Goal: Task Accomplishment & Management: Complete application form

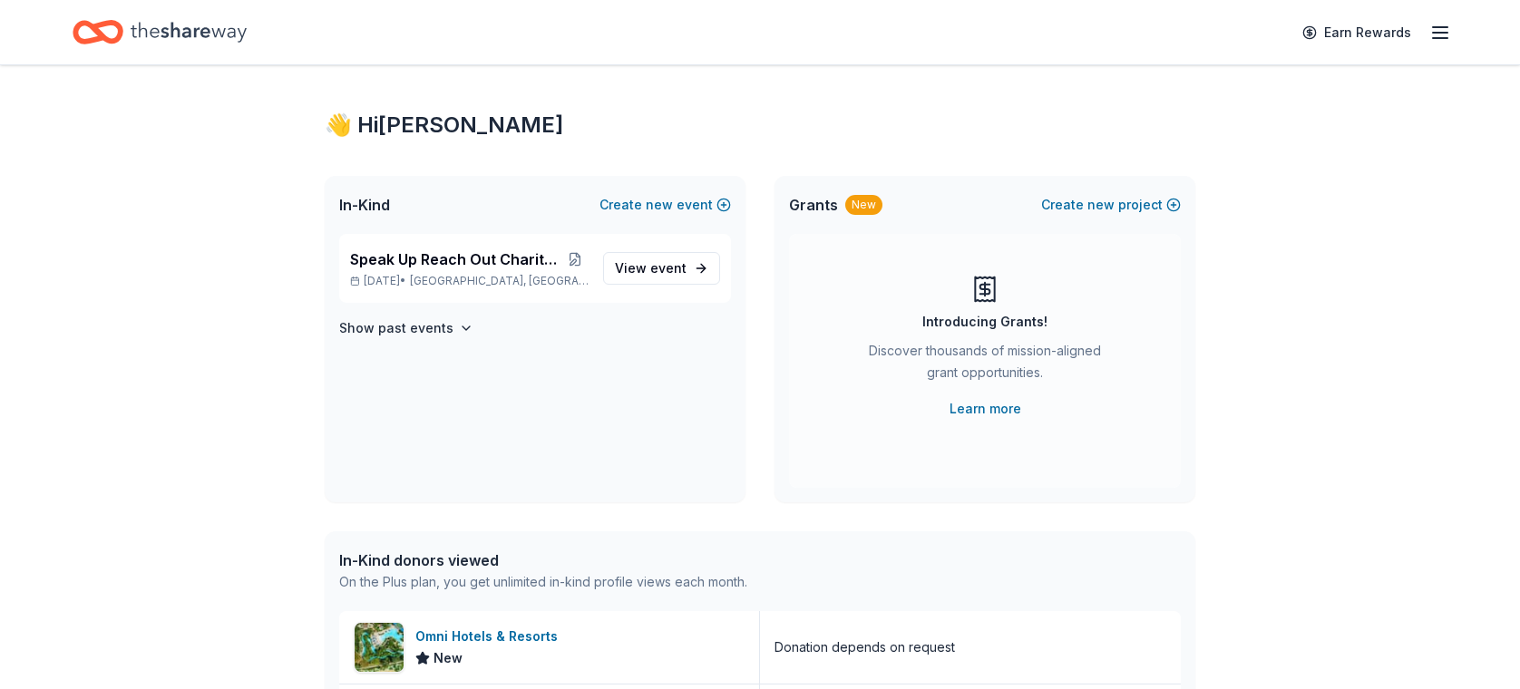
scroll to position [15, 0]
click at [667, 258] on span "event" at bounding box center [668, 265] width 36 height 15
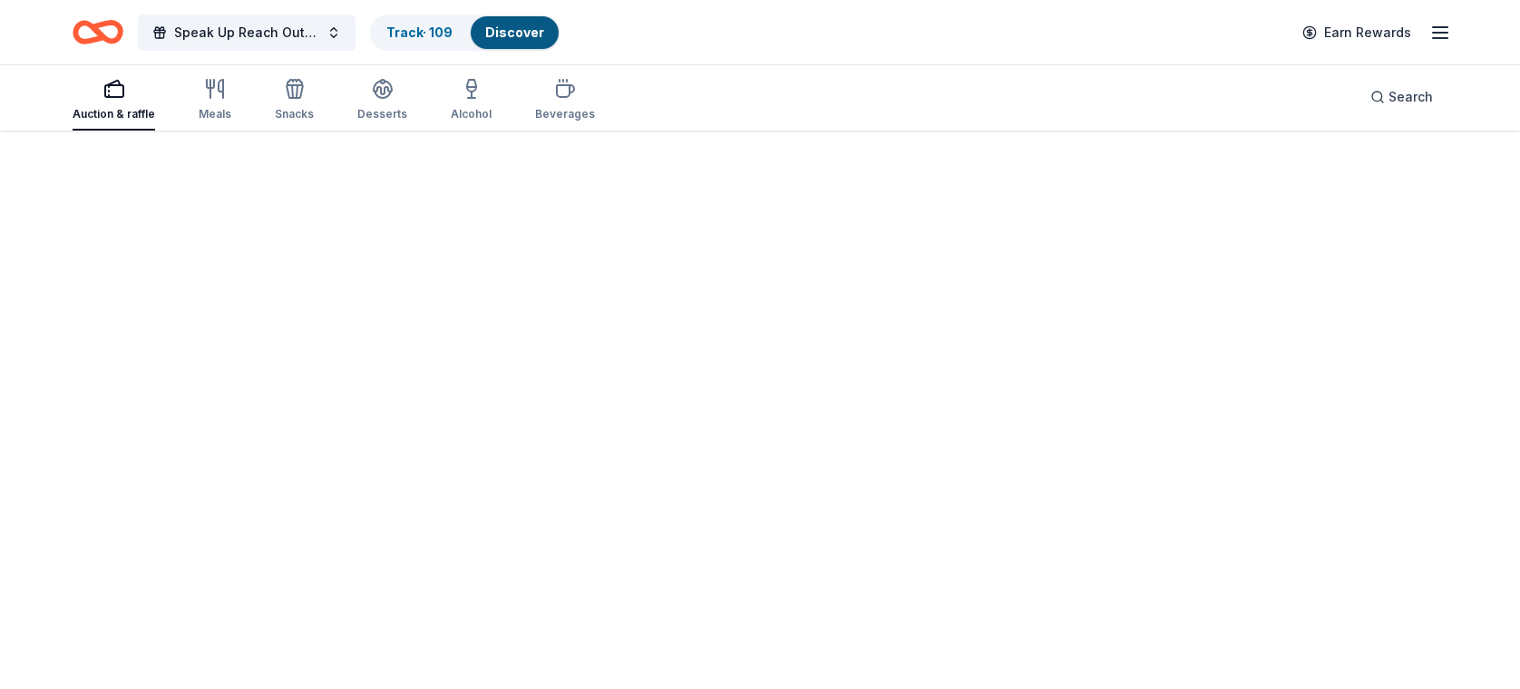
scroll to position [131, 0]
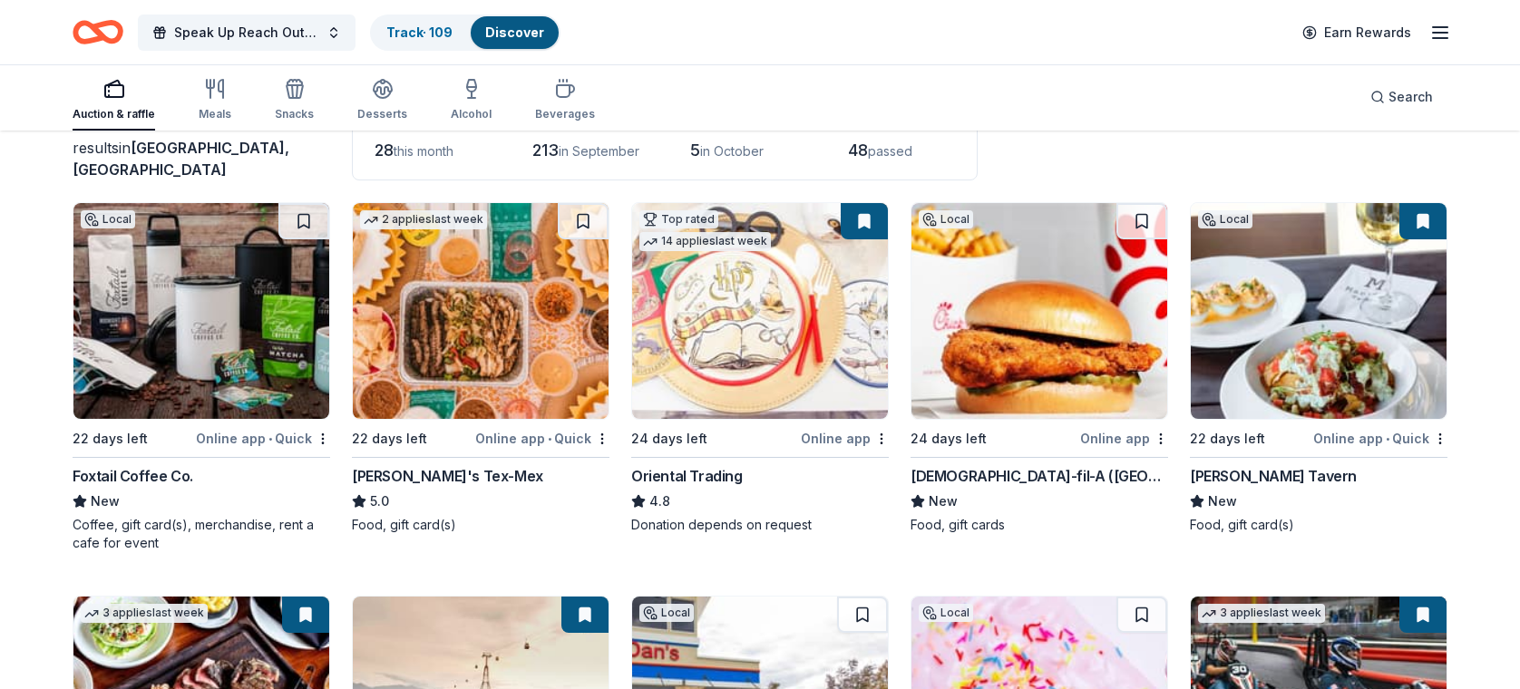
click at [228, 465] on div "Foxtail Coffee Co." at bounding box center [202, 476] width 258 height 22
click at [420, 30] on link "Track · 109" at bounding box center [419, 31] width 66 height 15
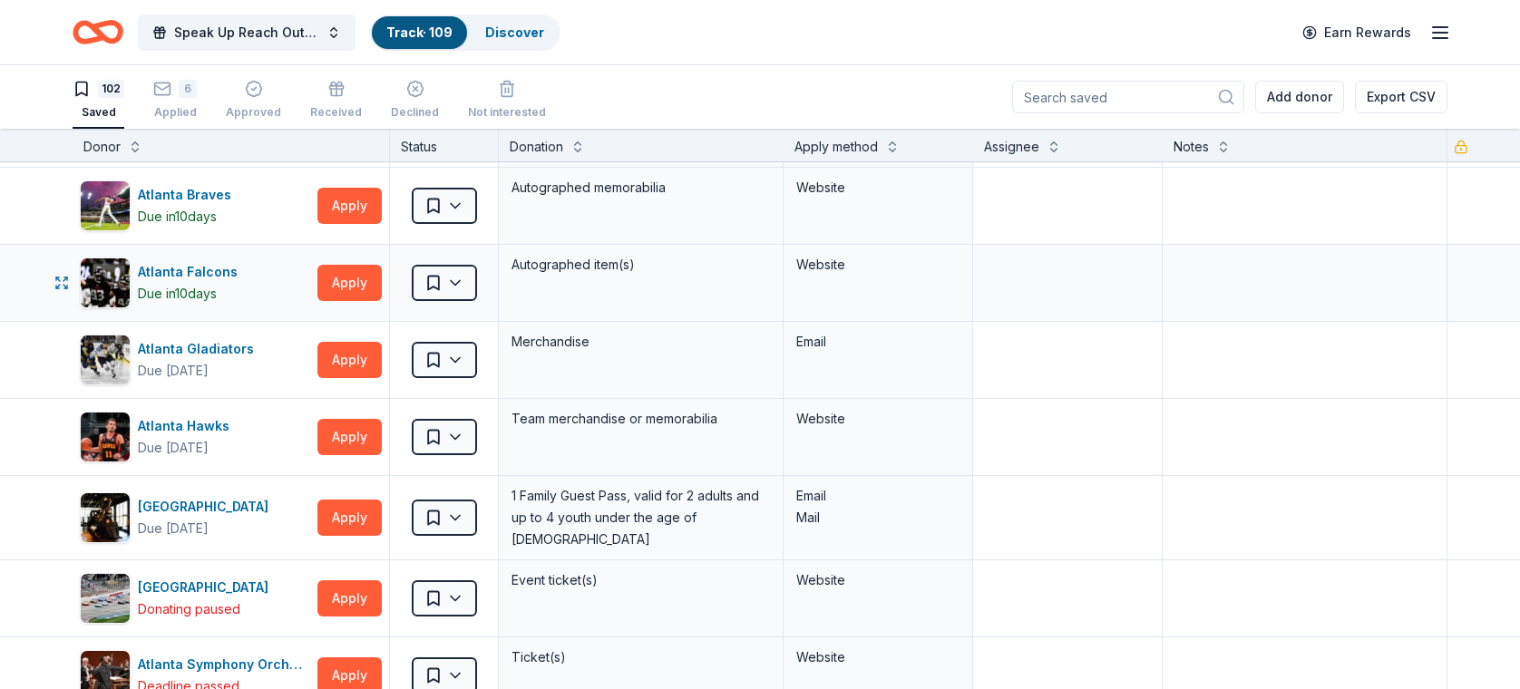
scroll to position [151, 0]
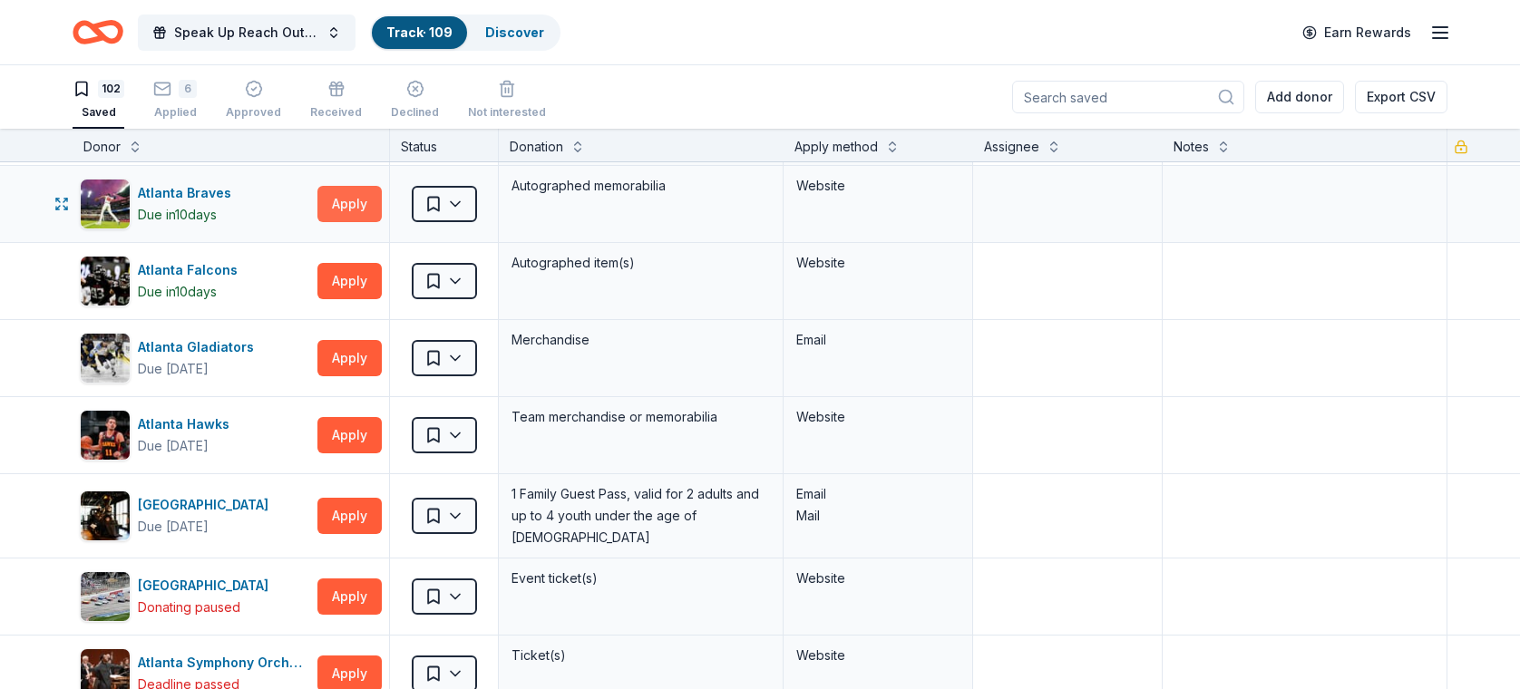
click at [347, 199] on button "Apply" at bounding box center [349, 204] width 64 height 36
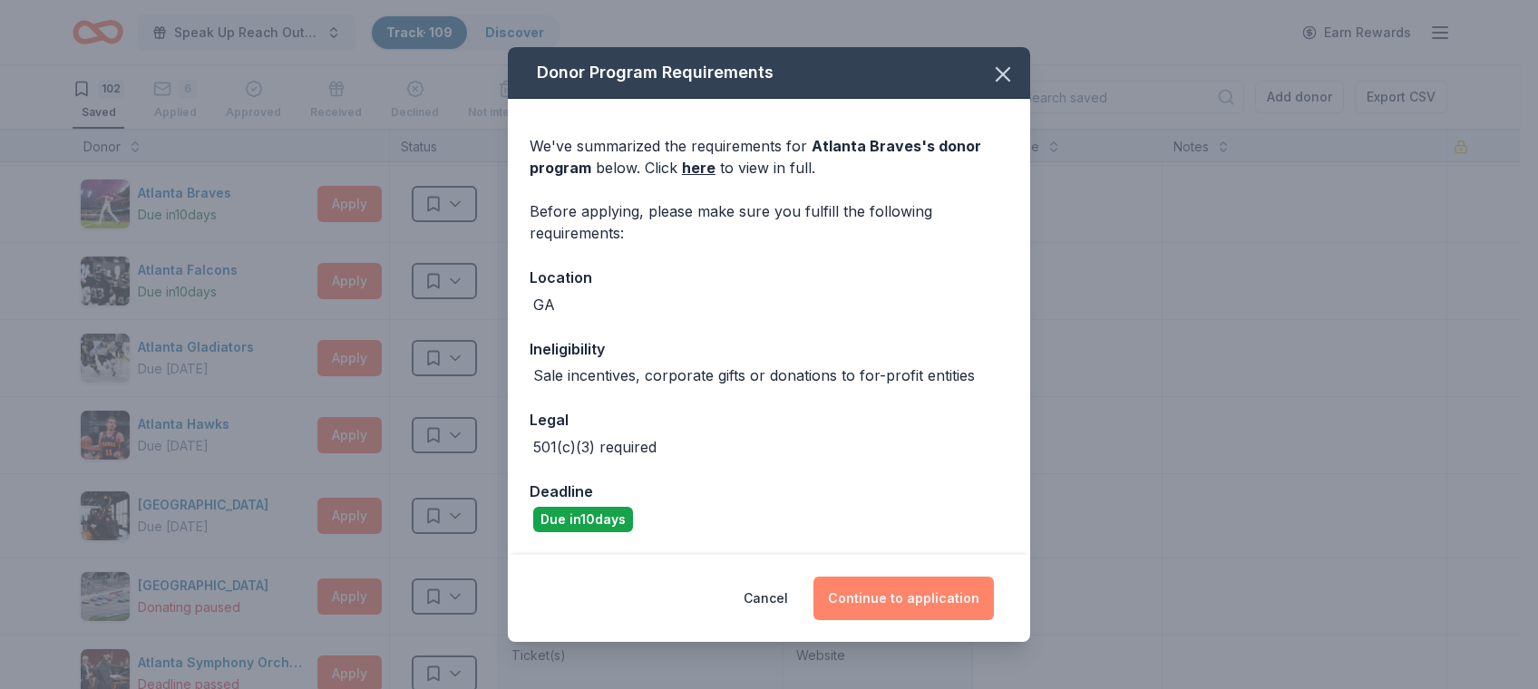
click at [914, 594] on button "Continue to application" at bounding box center [903, 599] width 180 height 44
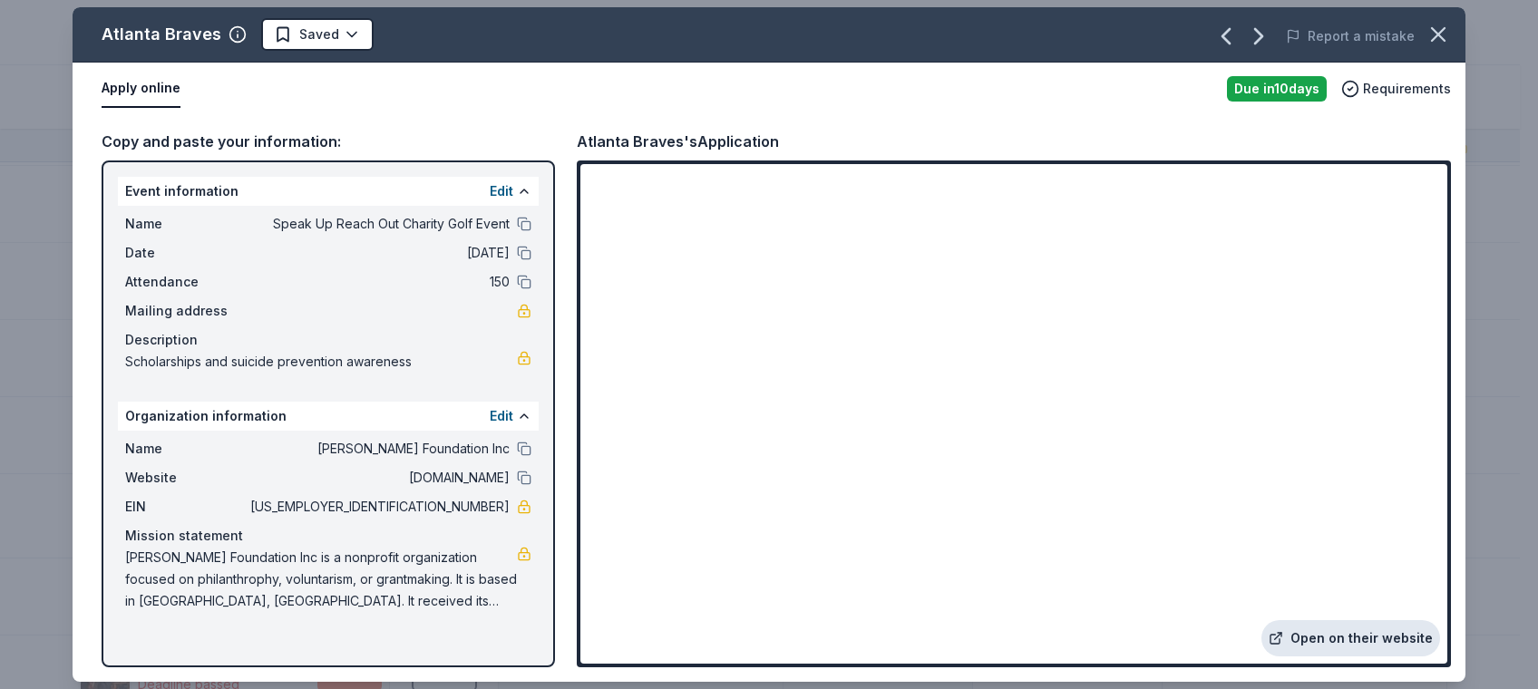
click at [1353, 631] on link "Open on their website" at bounding box center [1350, 638] width 179 height 36
click at [1436, 35] on icon "button" at bounding box center [1438, 34] width 13 height 13
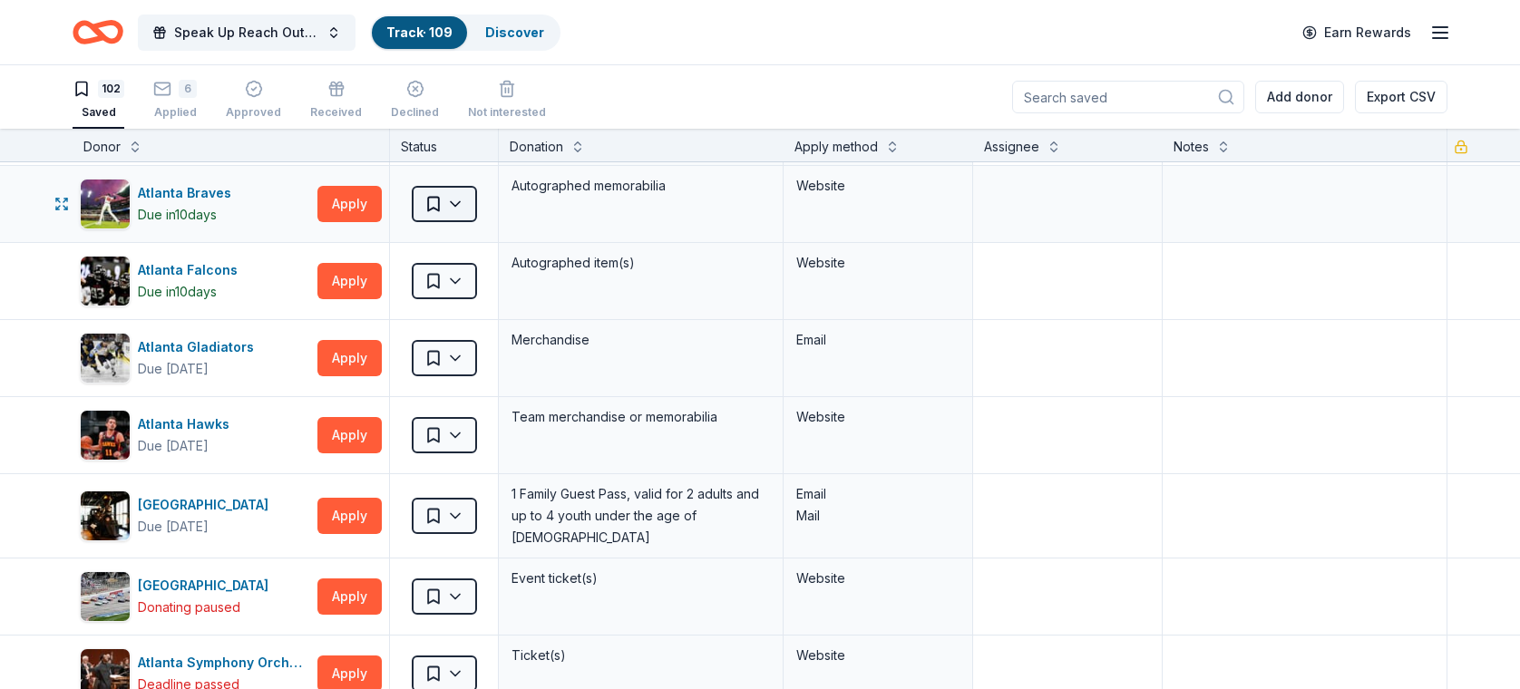
click at [453, 196] on html "Speak Up Reach Out Charity Golf Event Track · 109 Discover Earn Rewards 102 Sav…" at bounding box center [760, 344] width 1520 height 689
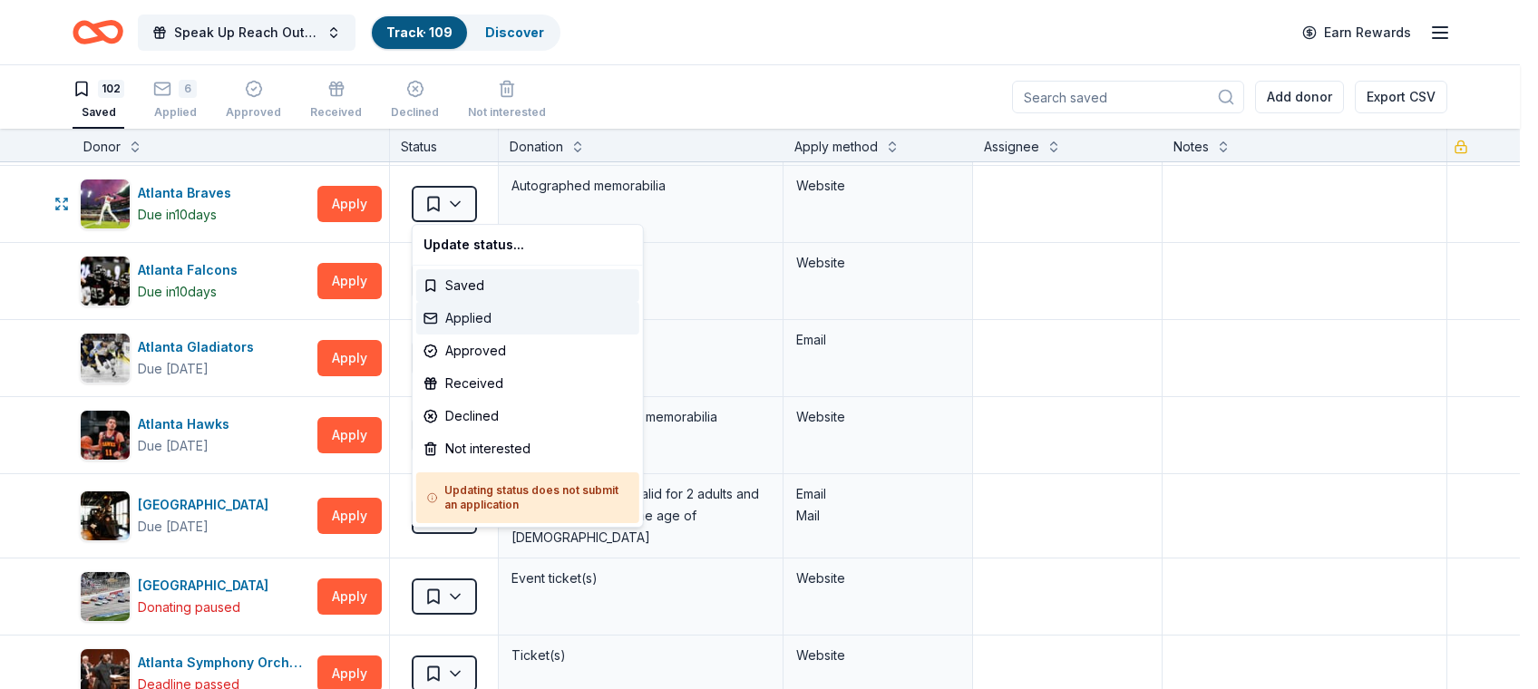
click at [456, 316] on div "Applied" at bounding box center [527, 318] width 223 height 33
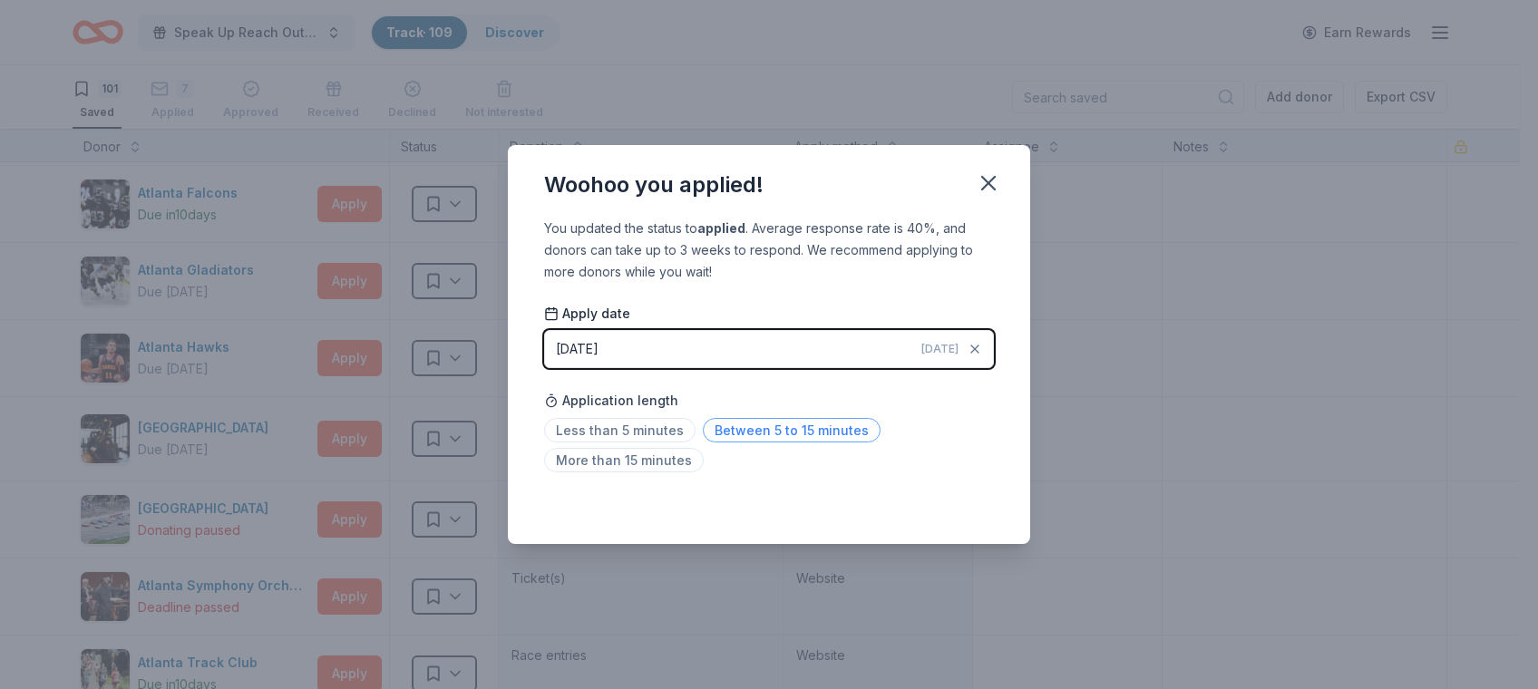
click at [729, 428] on span "Between 5 to 15 minutes" at bounding box center [792, 430] width 178 height 24
click at [992, 181] on icon "button" at bounding box center [988, 182] width 25 height 25
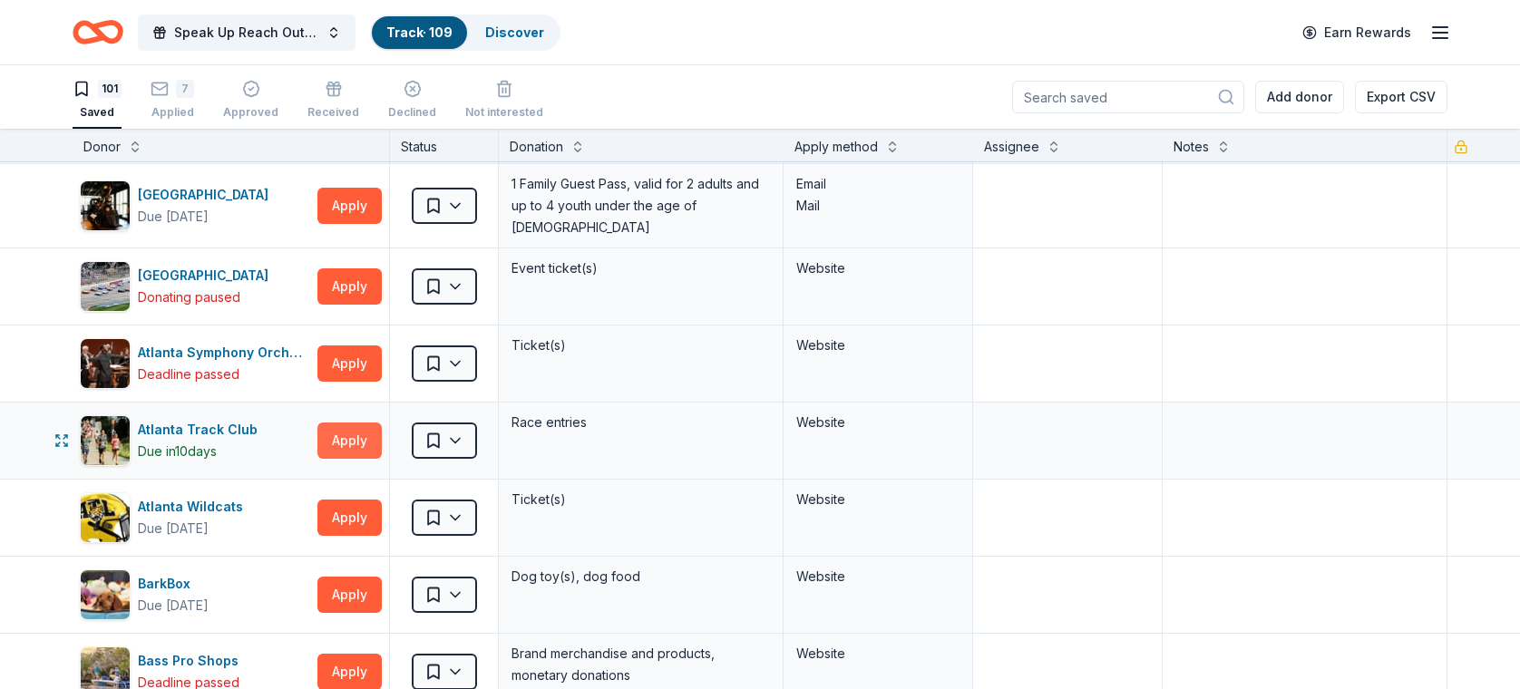
scroll to position [389, 0]
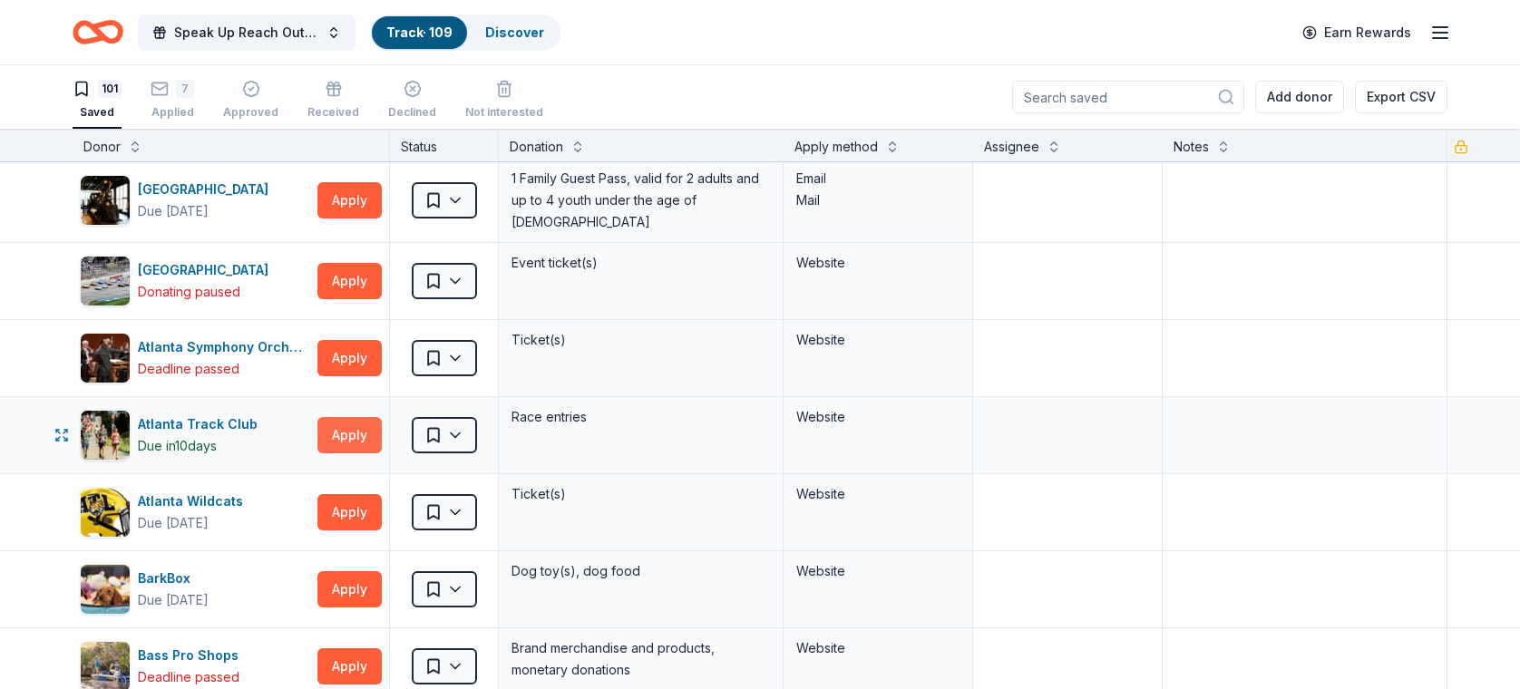
click at [340, 458] on div "Atlanta Track Club Due in 10 days Apply" at bounding box center [231, 435] width 316 height 76
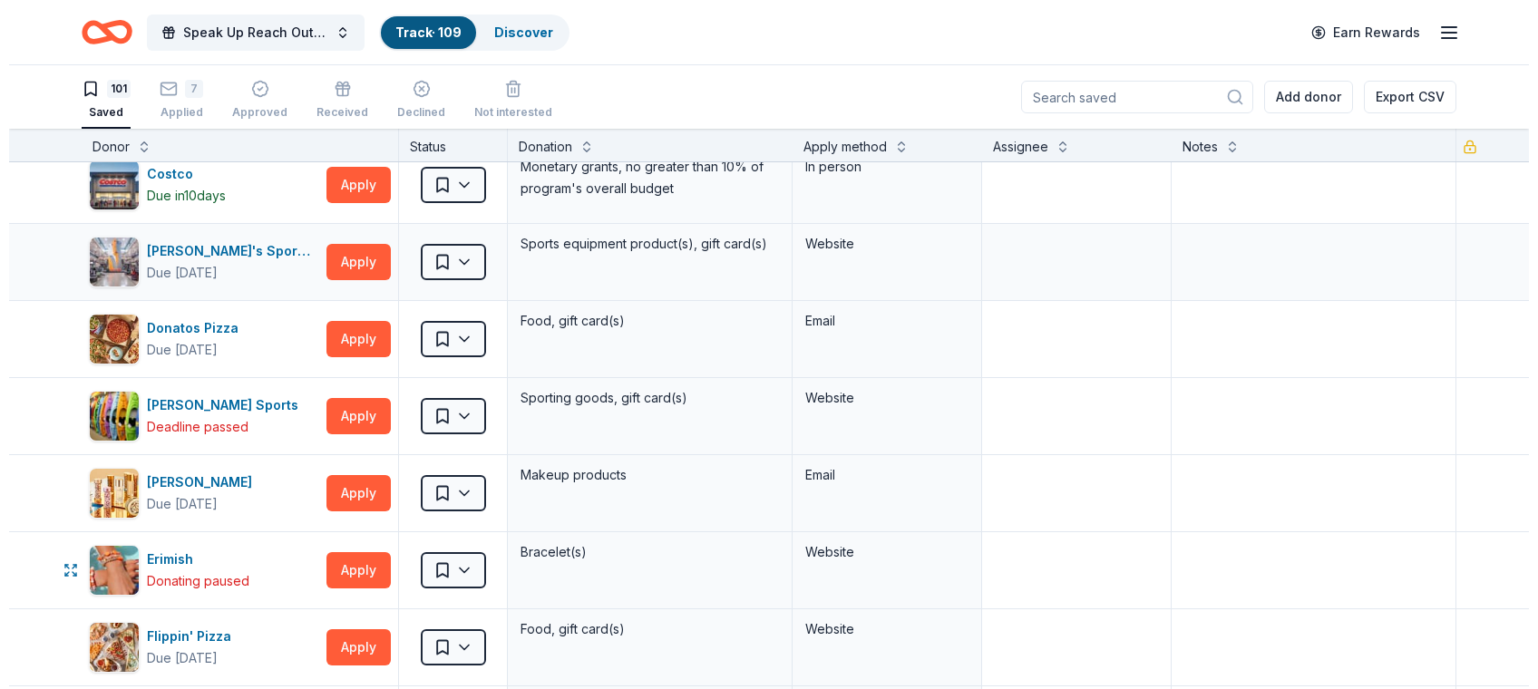
scroll to position [1803, 0]
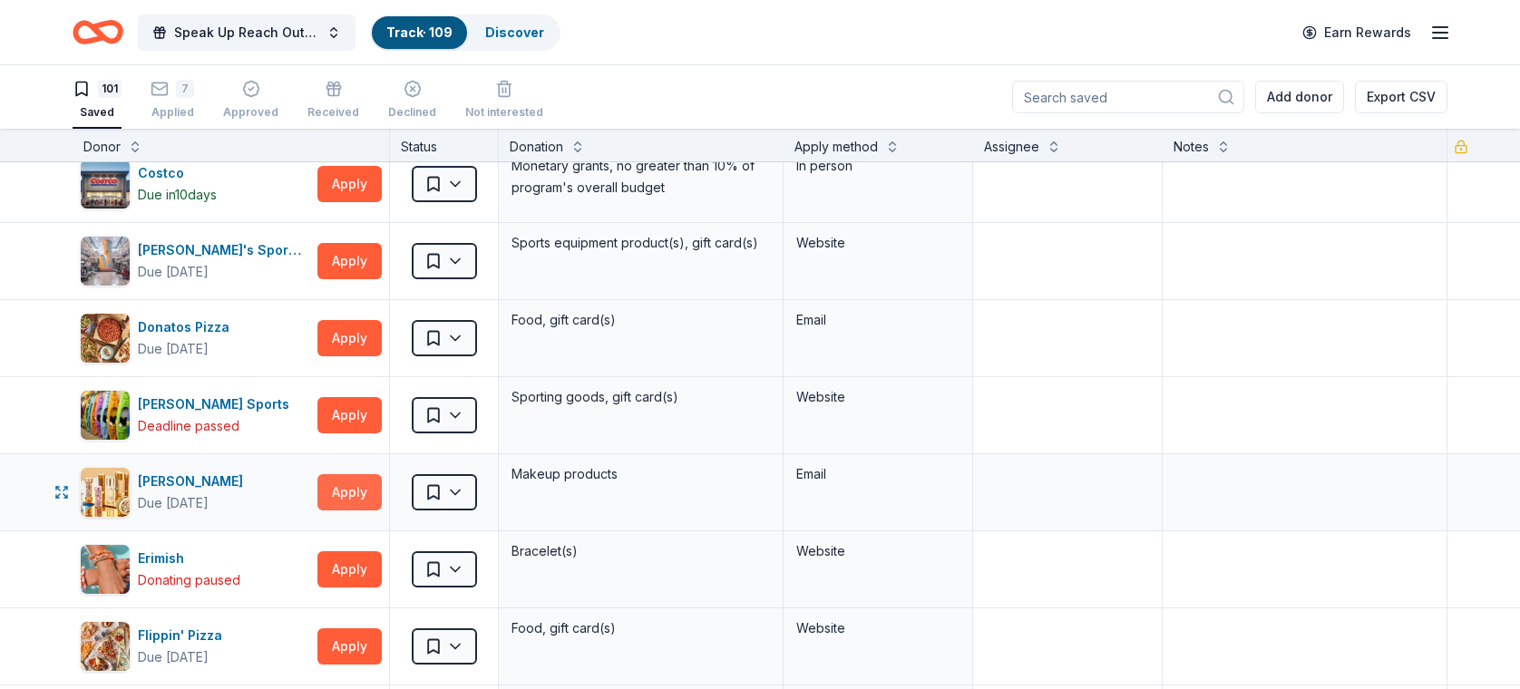
click at [360, 478] on button "Apply" at bounding box center [349, 492] width 64 height 36
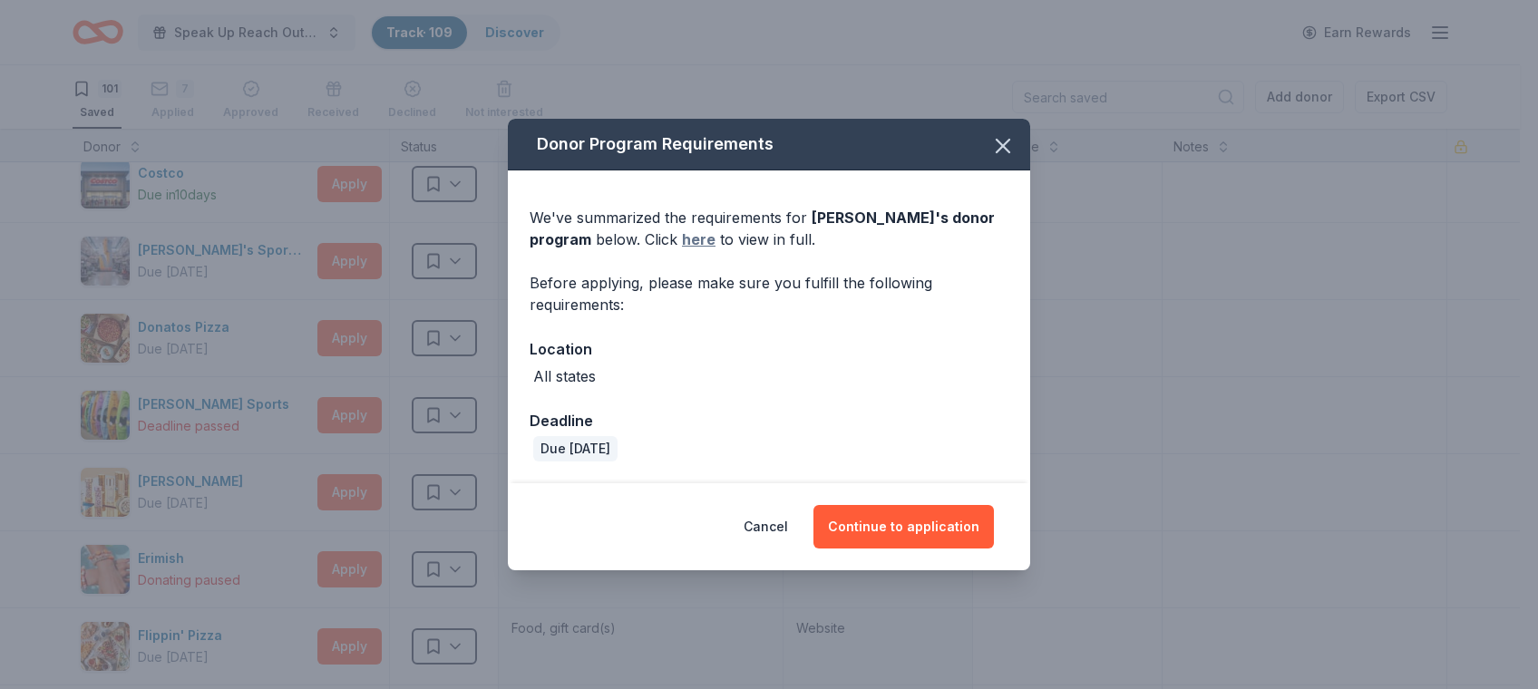
click at [690, 239] on link "here" at bounding box center [699, 239] width 34 height 22
click at [919, 528] on button "Continue to application" at bounding box center [903, 527] width 180 height 44
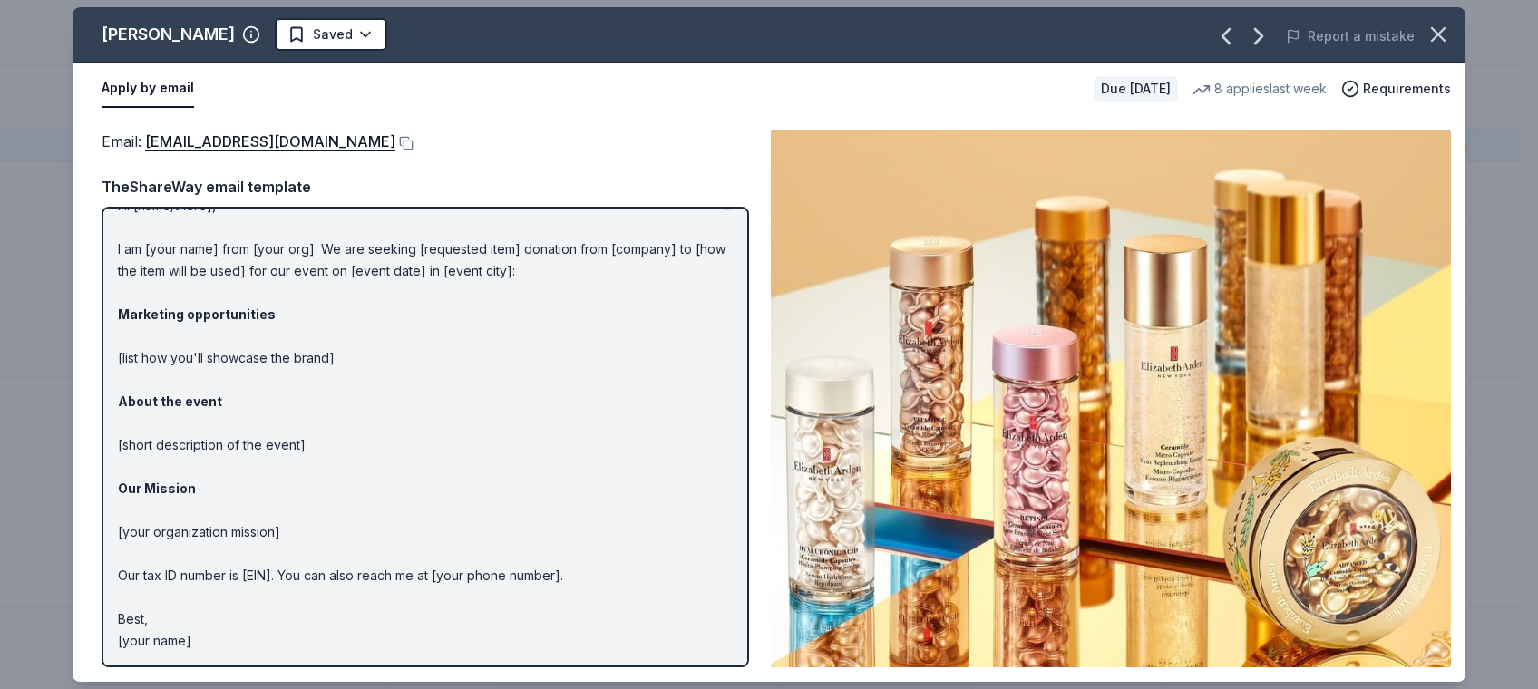
scroll to position [0, 0]
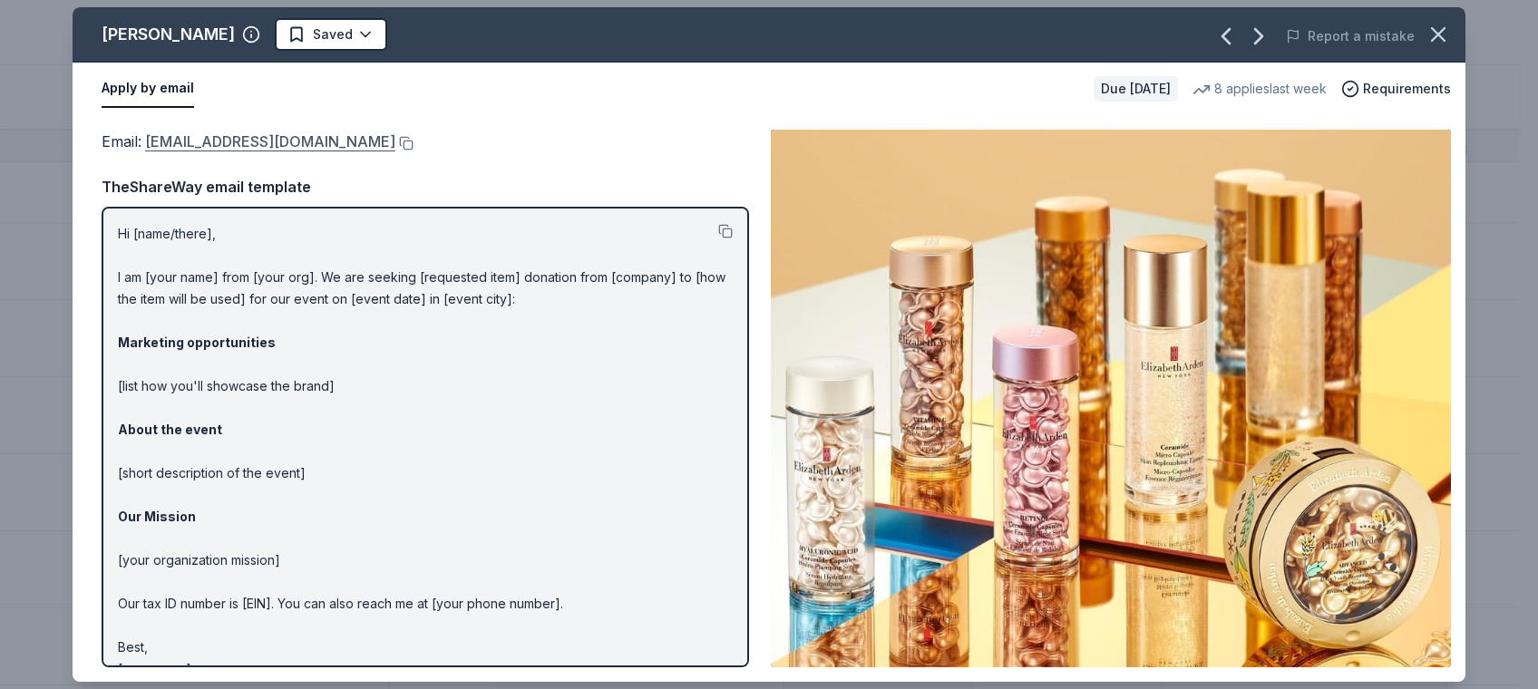
click at [292, 134] on link "publicrelations@elizabetharden.com" at bounding box center [270, 142] width 250 height 24
click at [1442, 34] on icon "button" at bounding box center [1437, 34] width 25 height 25
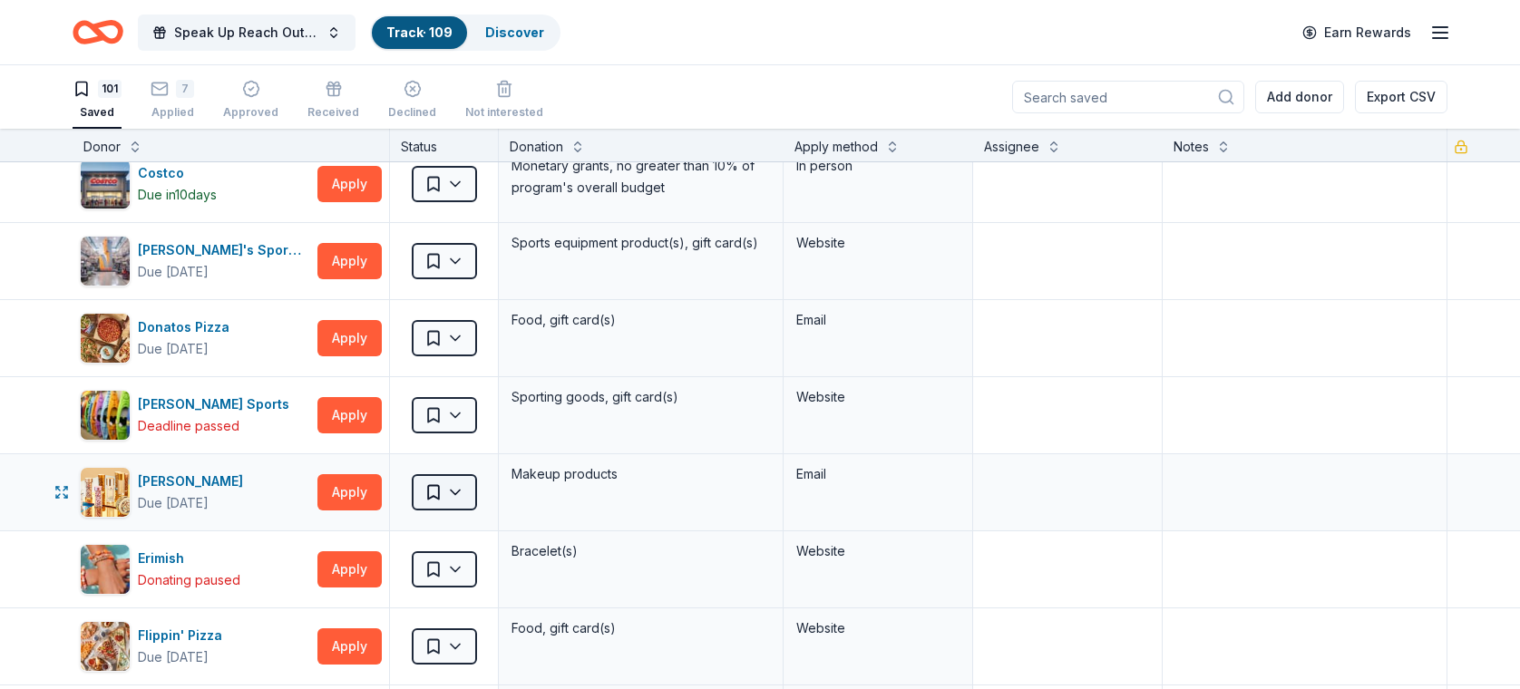
click at [442, 471] on html "Speak Up Reach Out Charity Golf Event Track · 109 Discover Earn Rewards 101 Sav…" at bounding box center [760, 344] width 1520 height 689
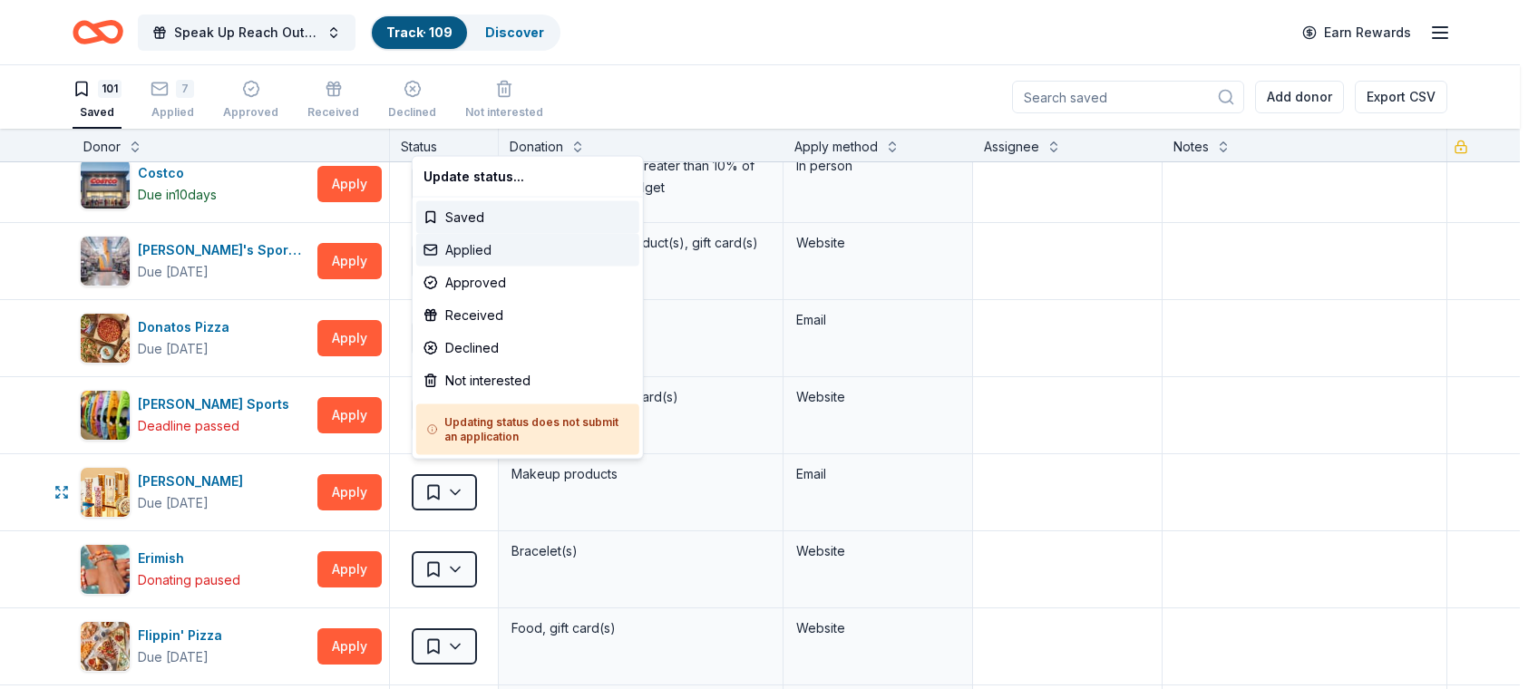
click at [470, 246] on div "Applied" at bounding box center [527, 250] width 223 height 33
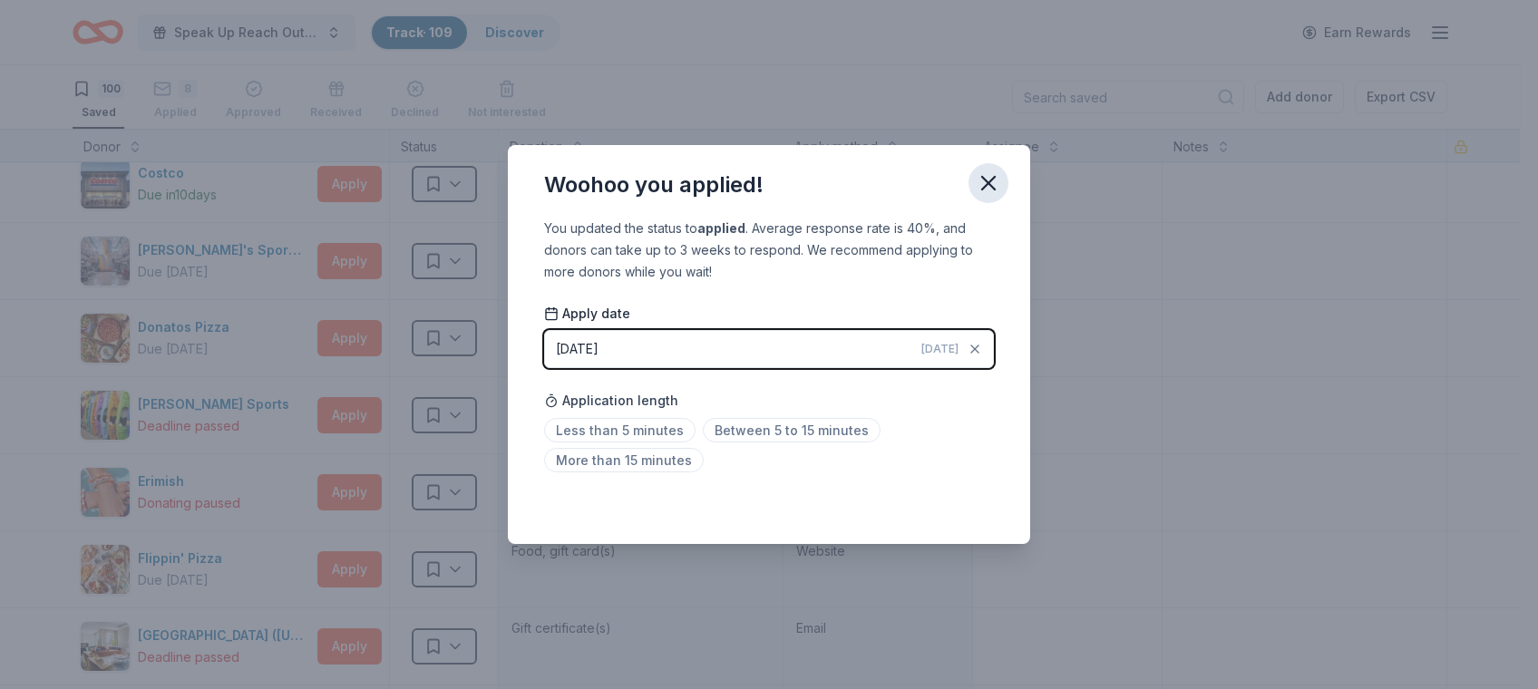
click at [990, 178] on icon "button" at bounding box center [988, 182] width 25 height 25
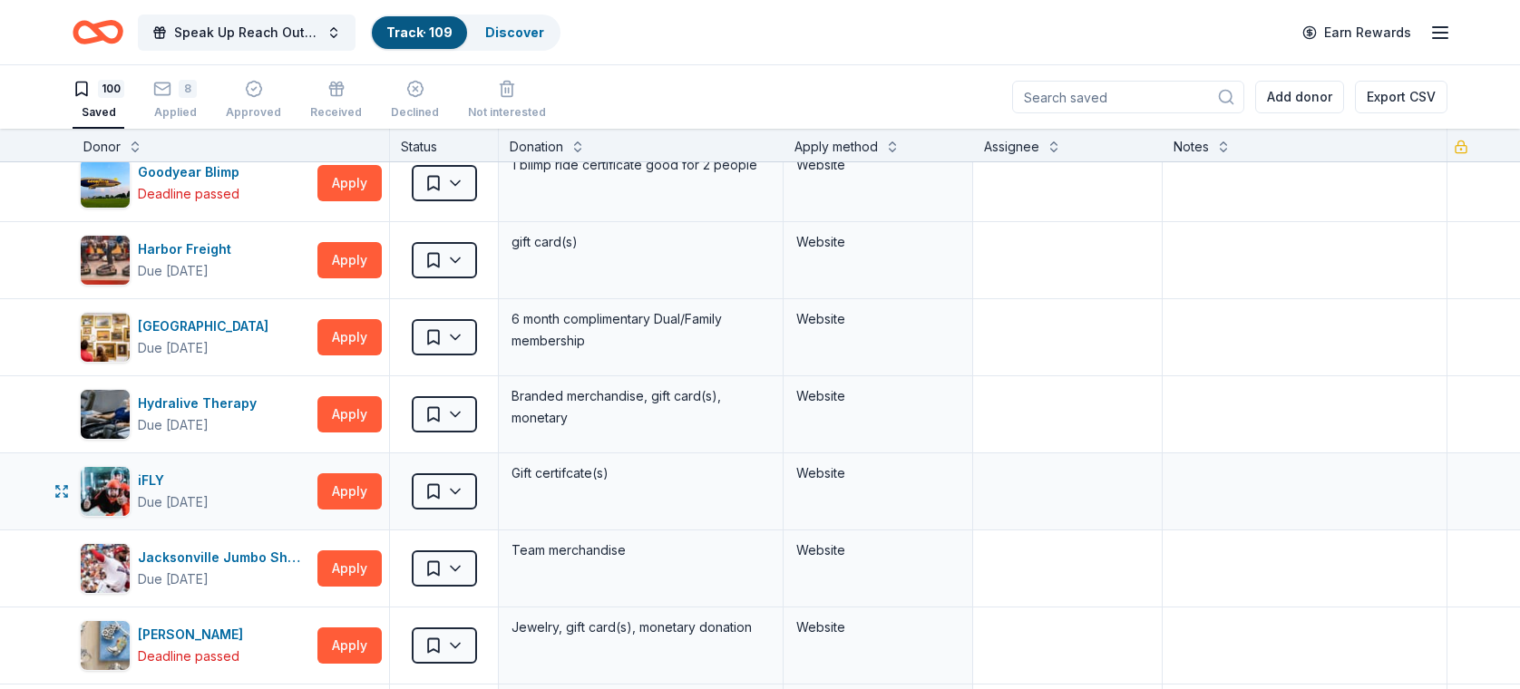
scroll to position [2730, 0]
click at [180, 392] on div "Hydralive Therapy" at bounding box center [201, 403] width 126 height 22
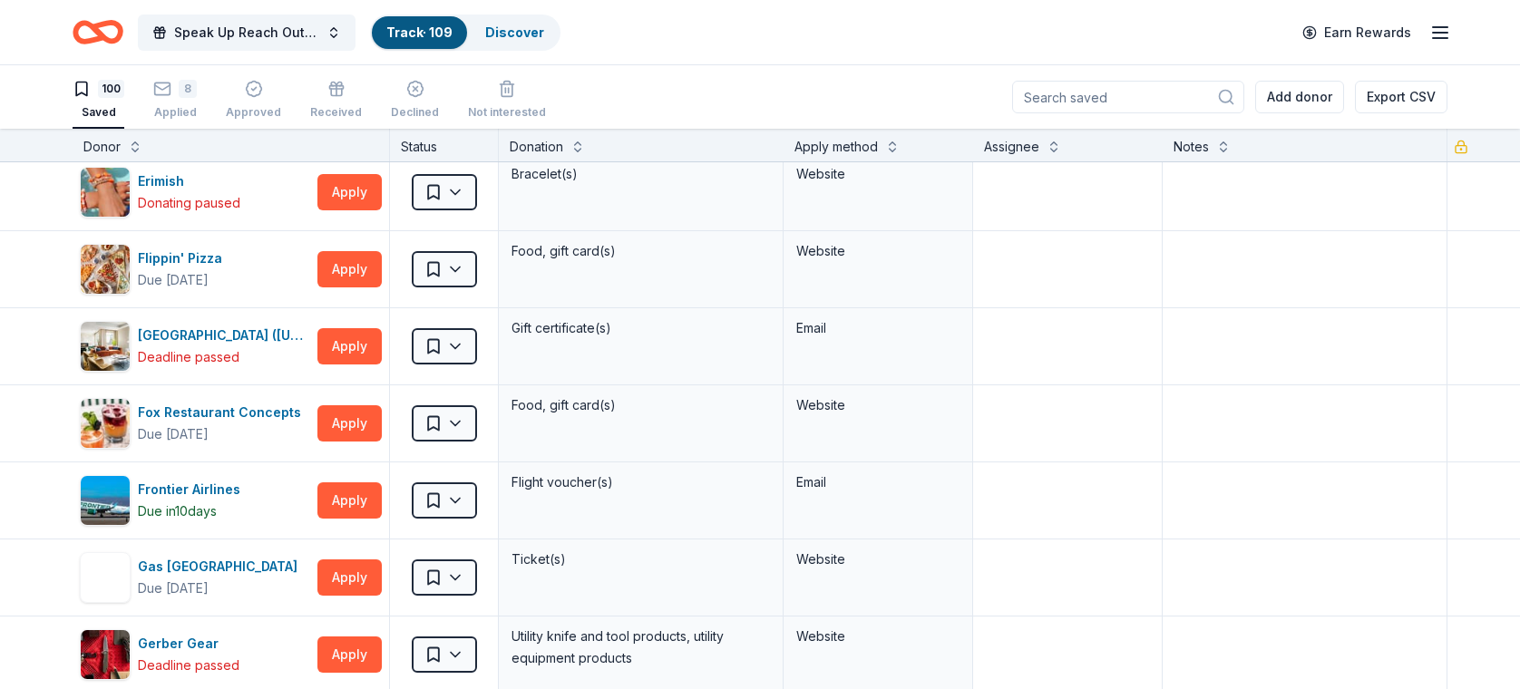
scroll to position [2103, 0]
click at [172, 105] on div "Applied" at bounding box center [175, 102] width 44 height 15
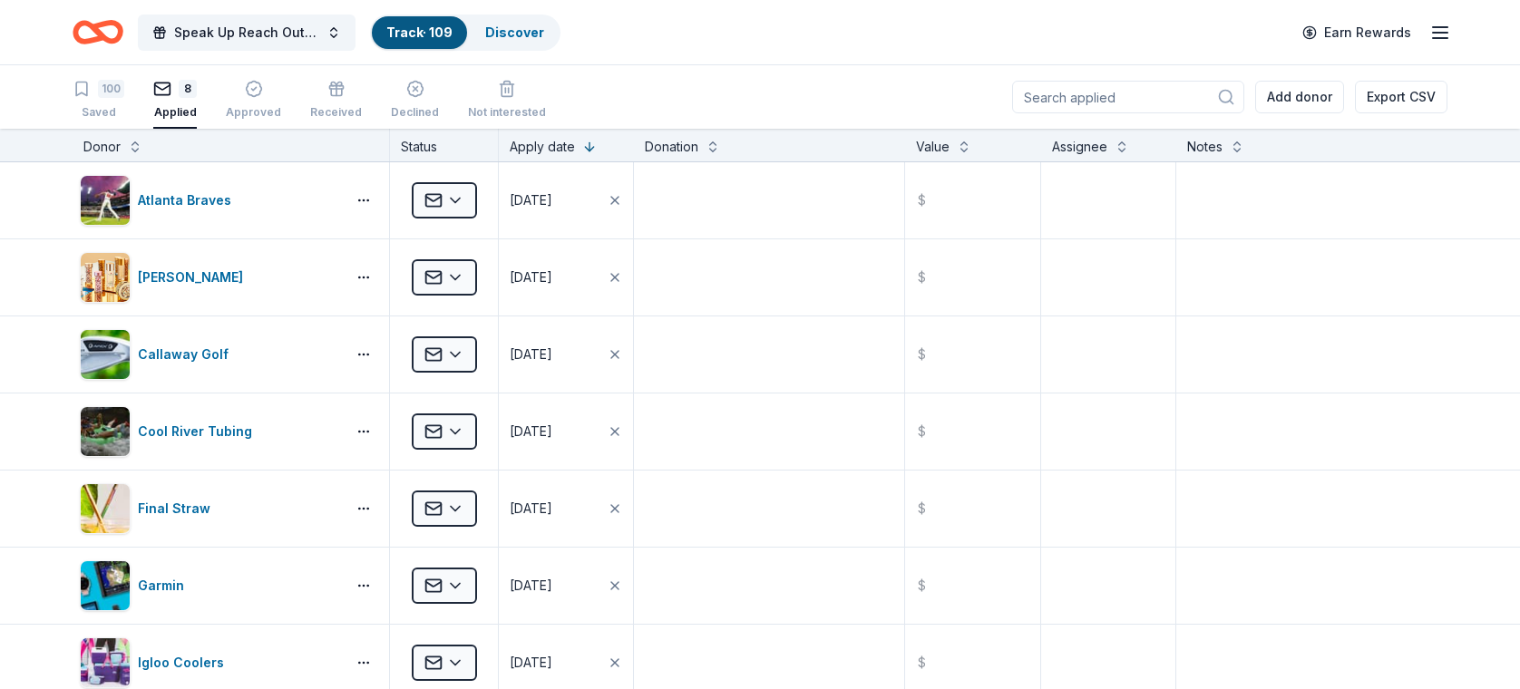
click at [415, 27] on link "Track · 109" at bounding box center [419, 31] width 66 height 15
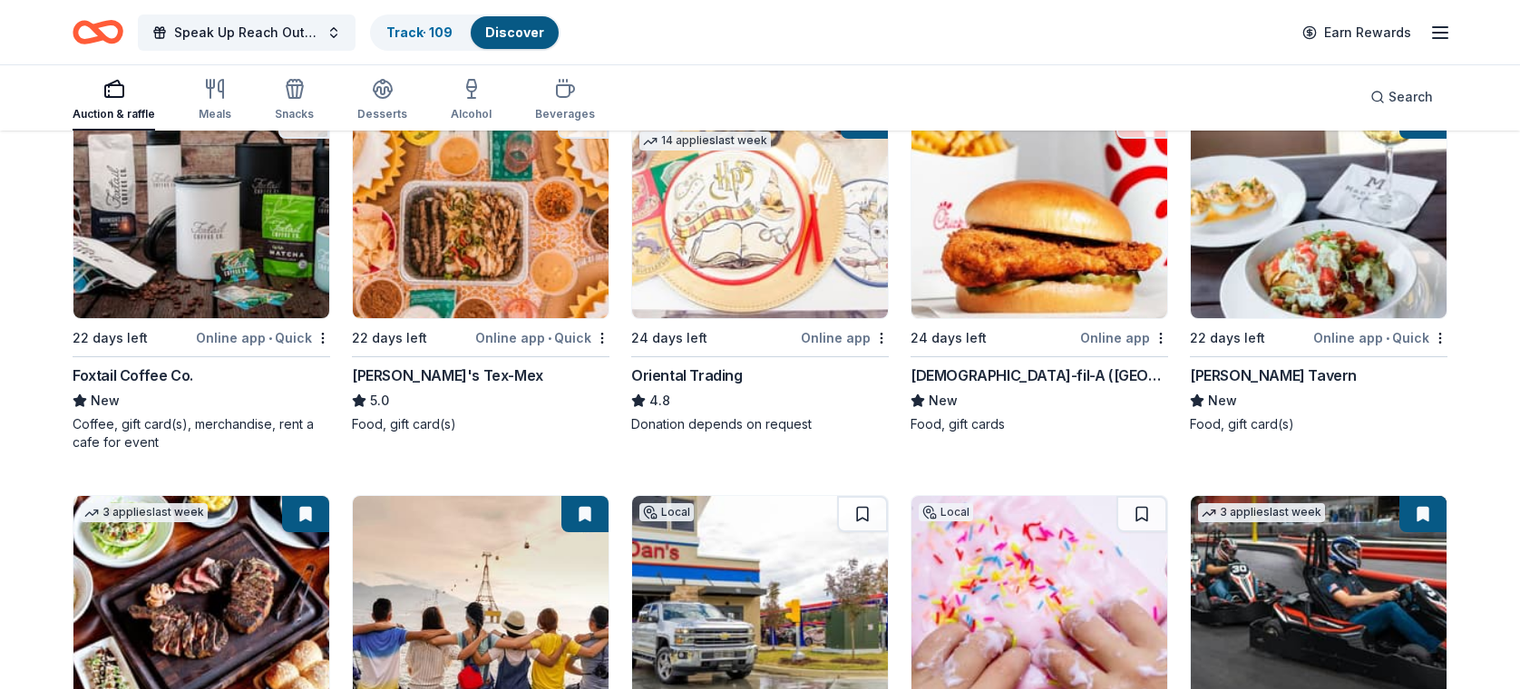
scroll to position [261, 0]
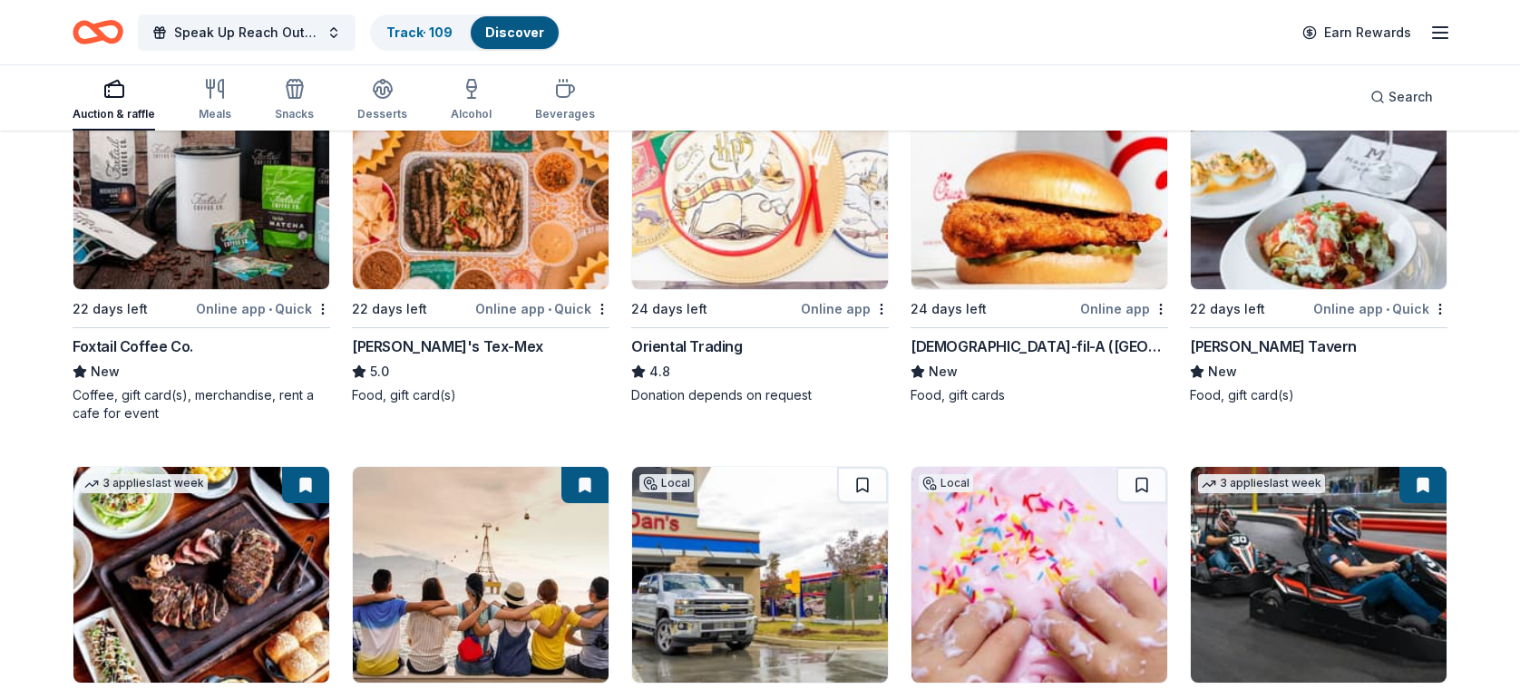
click at [248, 209] on img at bounding box center [201, 181] width 256 height 216
click at [400, 36] on link "Track · 110" at bounding box center [417, 31] width 63 height 15
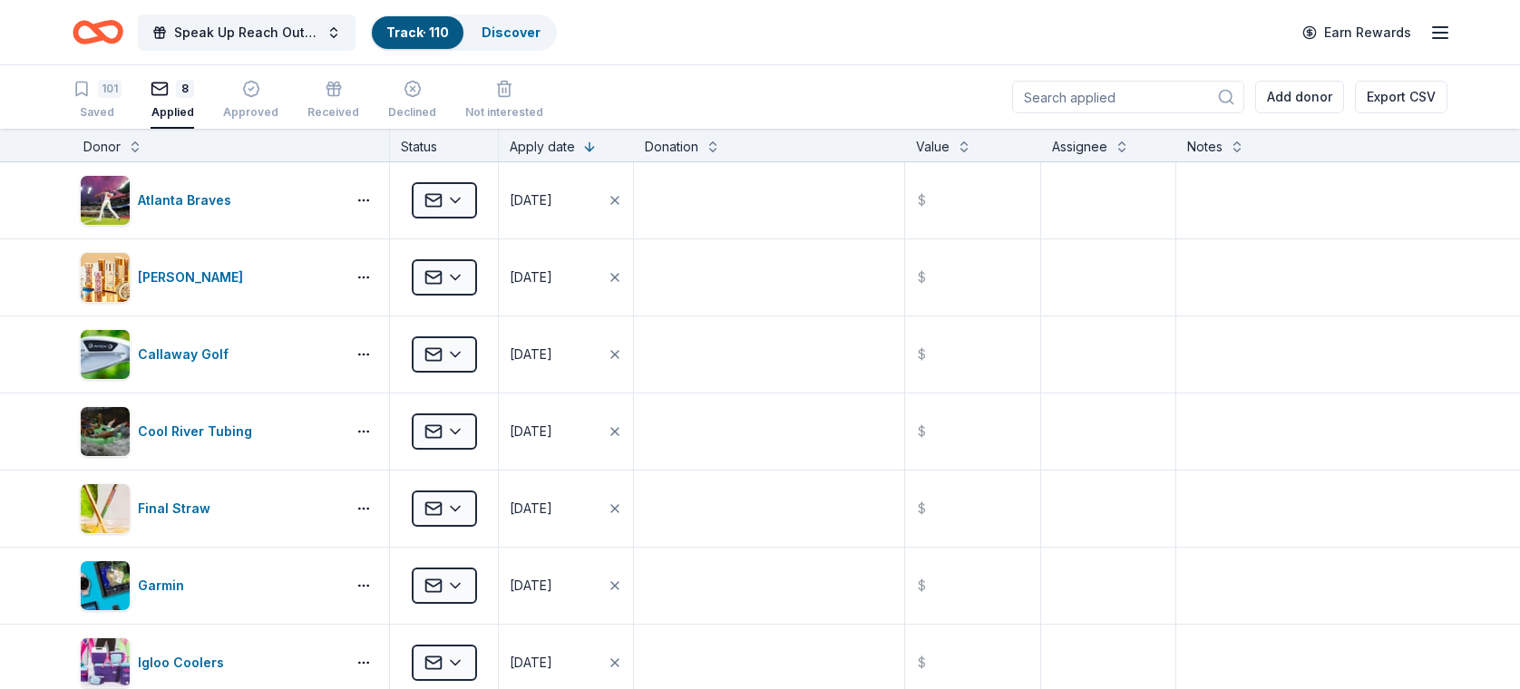
click at [201, 151] on div "Donor" at bounding box center [230, 147] width 295 height 22
click at [97, 80] on div "101" at bounding box center [97, 89] width 49 height 18
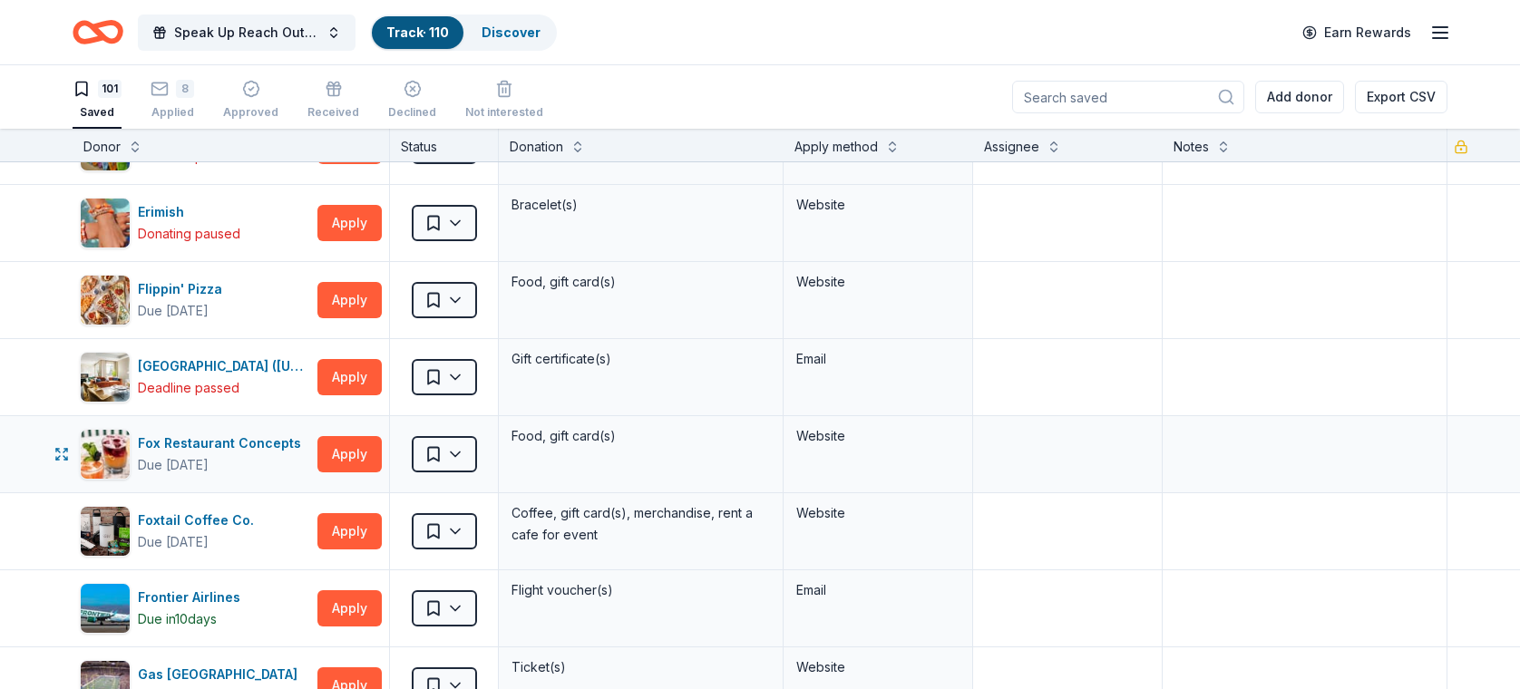
scroll to position [2109, 0]
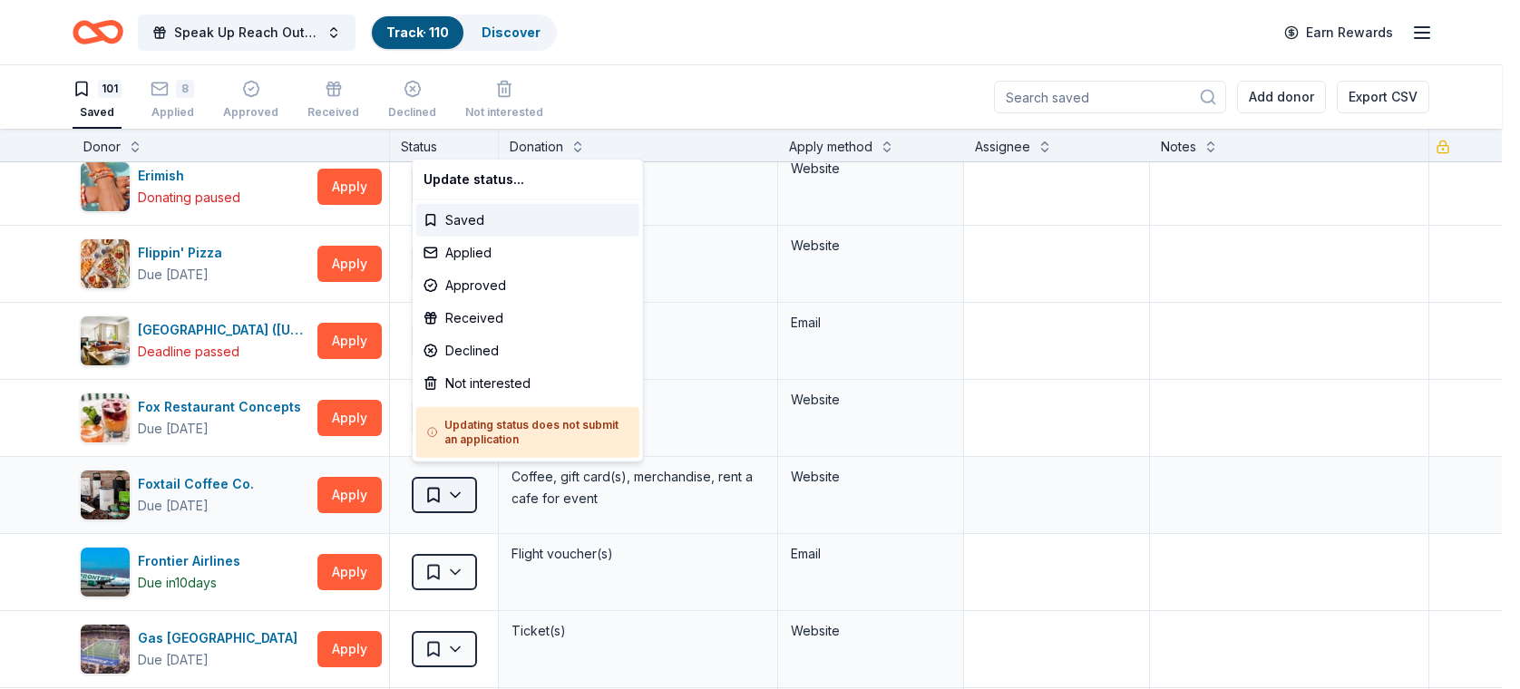
click at [453, 482] on html "Speak Up Reach Out Charity Golf Event Track · 110 Discover Earn Rewards 101 Sav…" at bounding box center [760, 344] width 1520 height 689
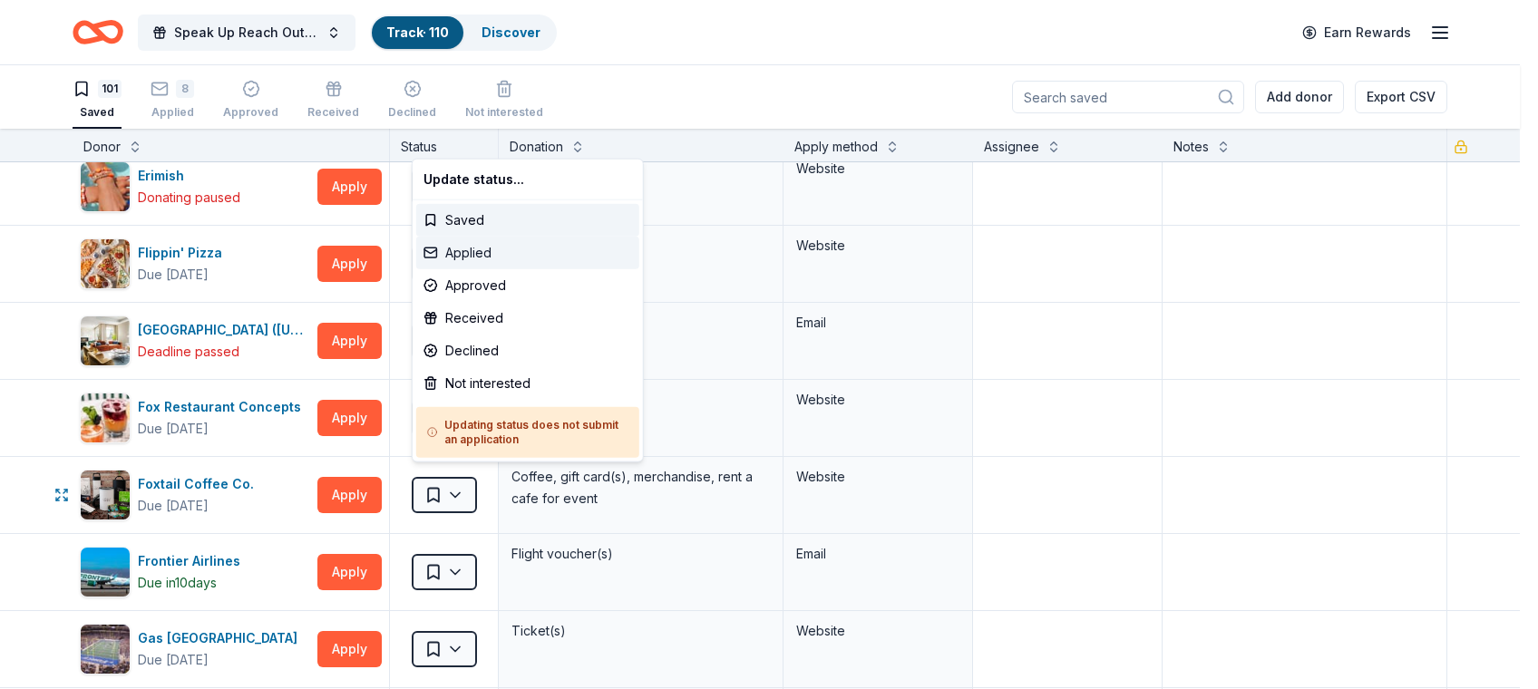
click at [474, 243] on div "Applied" at bounding box center [527, 253] width 223 height 33
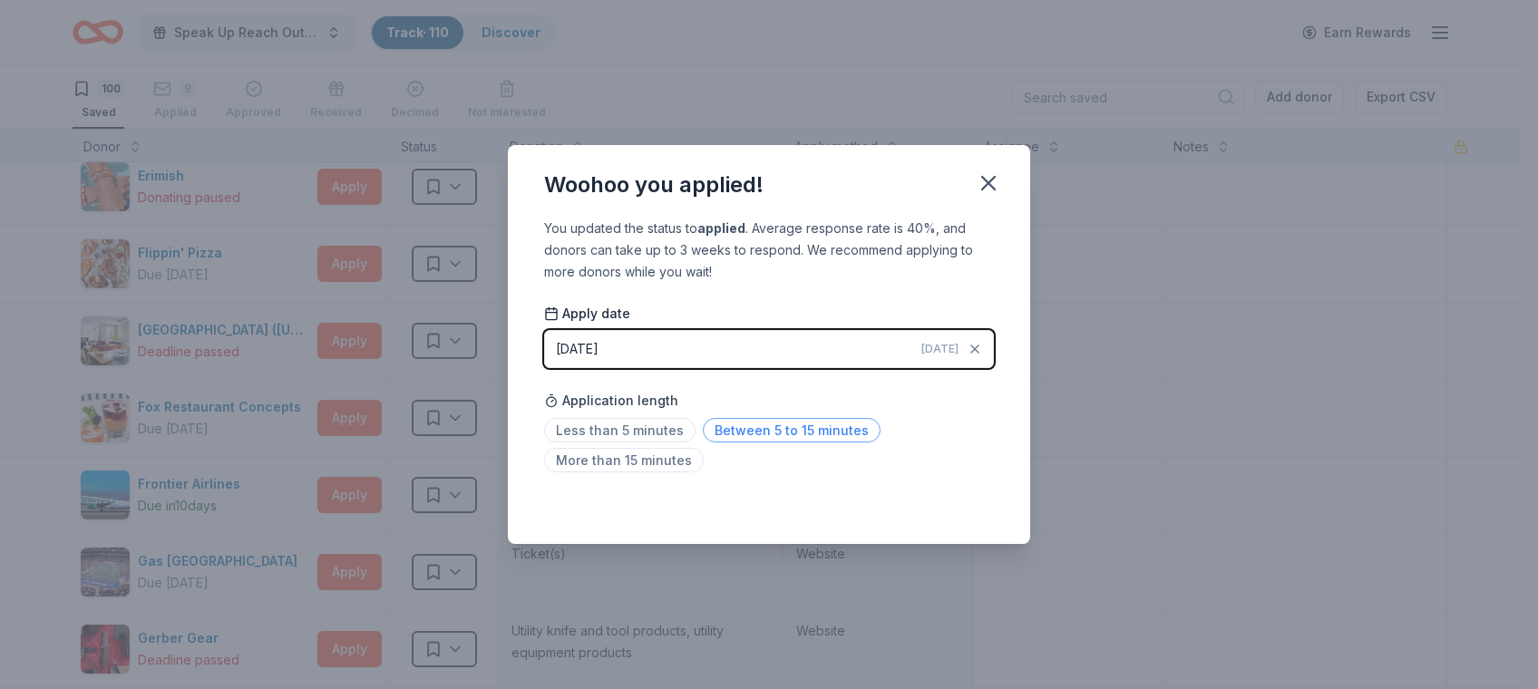
click at [714, 418] on span "Between 5 to 15 minutes" at bounding box center [792, 430] width 178 height 24
click at [992, 165] on button "button" at bounding box center [988, 183] width 40 height 40
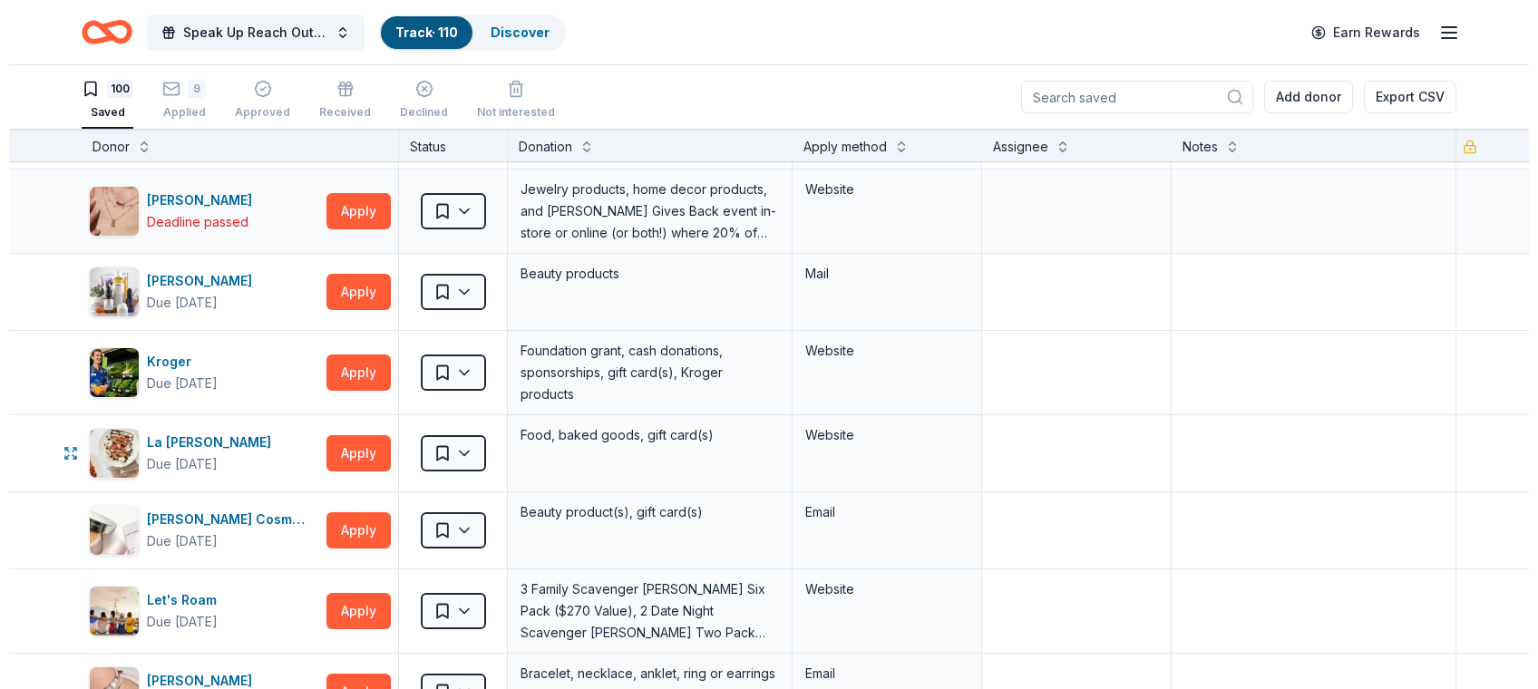
scroll to position [3321, 0]
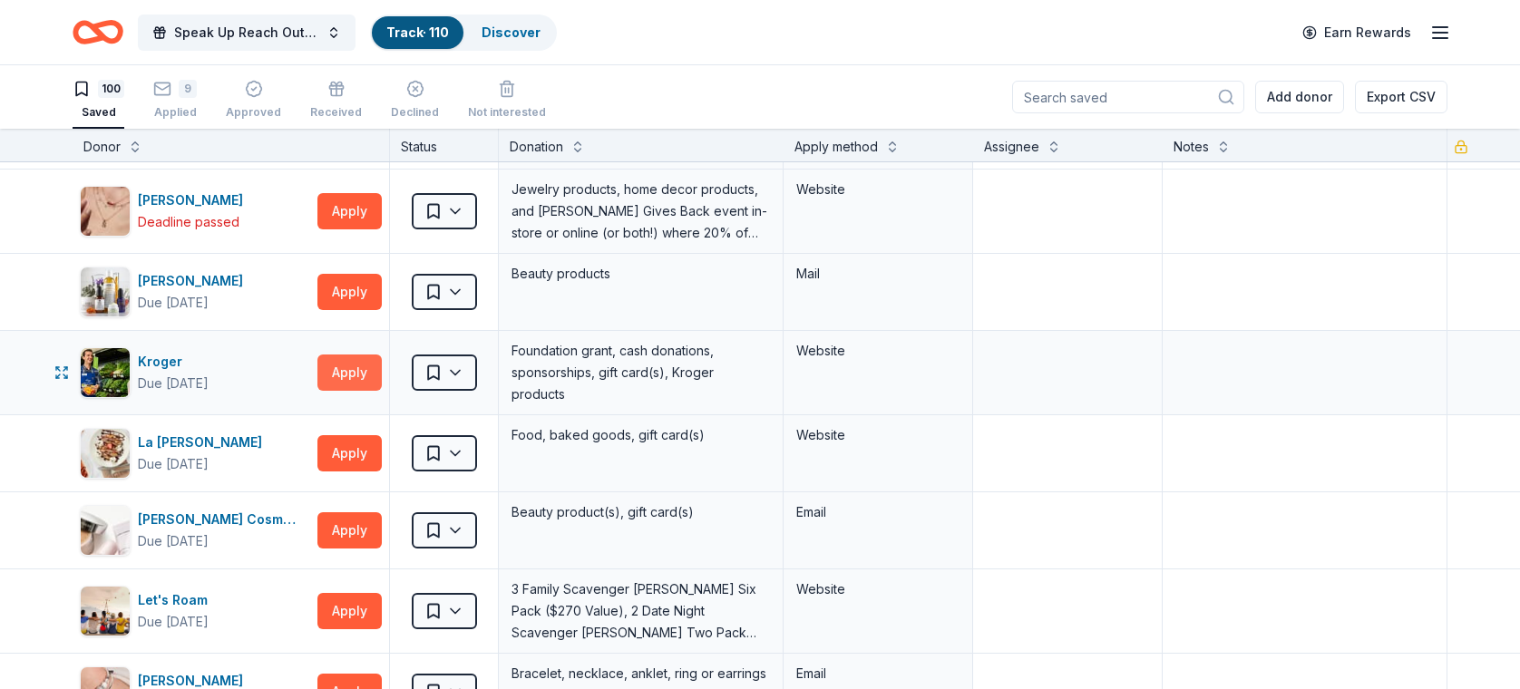
click at [337, 362] on button "Apply" at bounding box center [349, 373] width 64 height 36
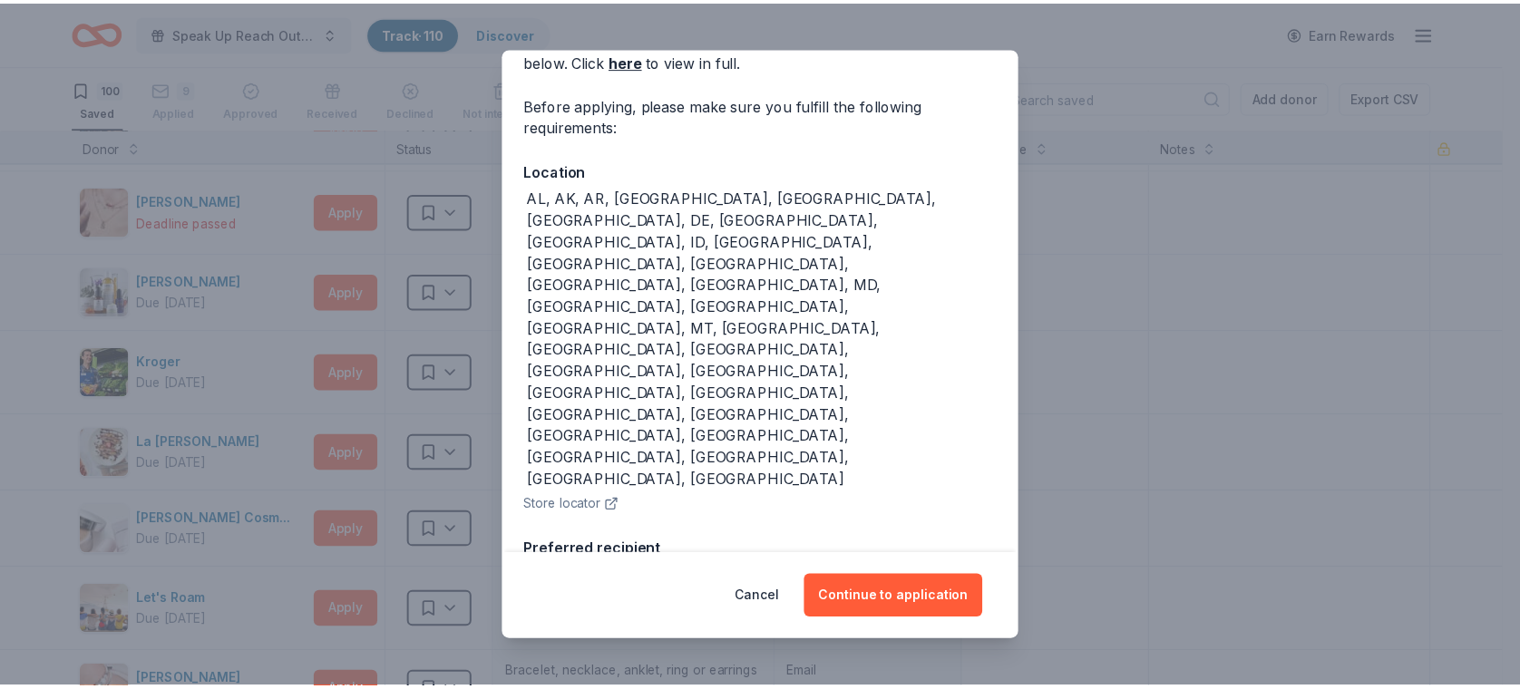
scroll to position [112, 0]
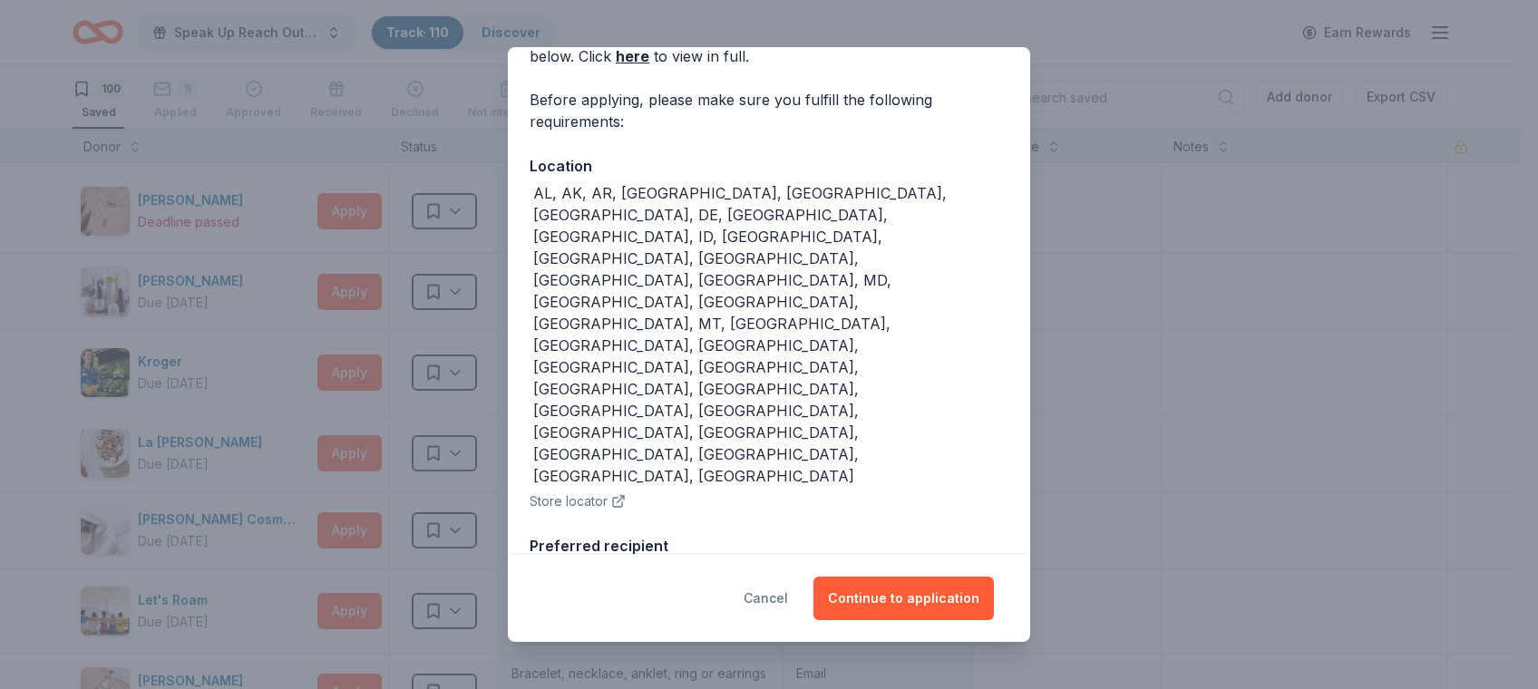
click at [771, 596] on button "Cancel" at bounding box center [766, 599] width 44 height 44
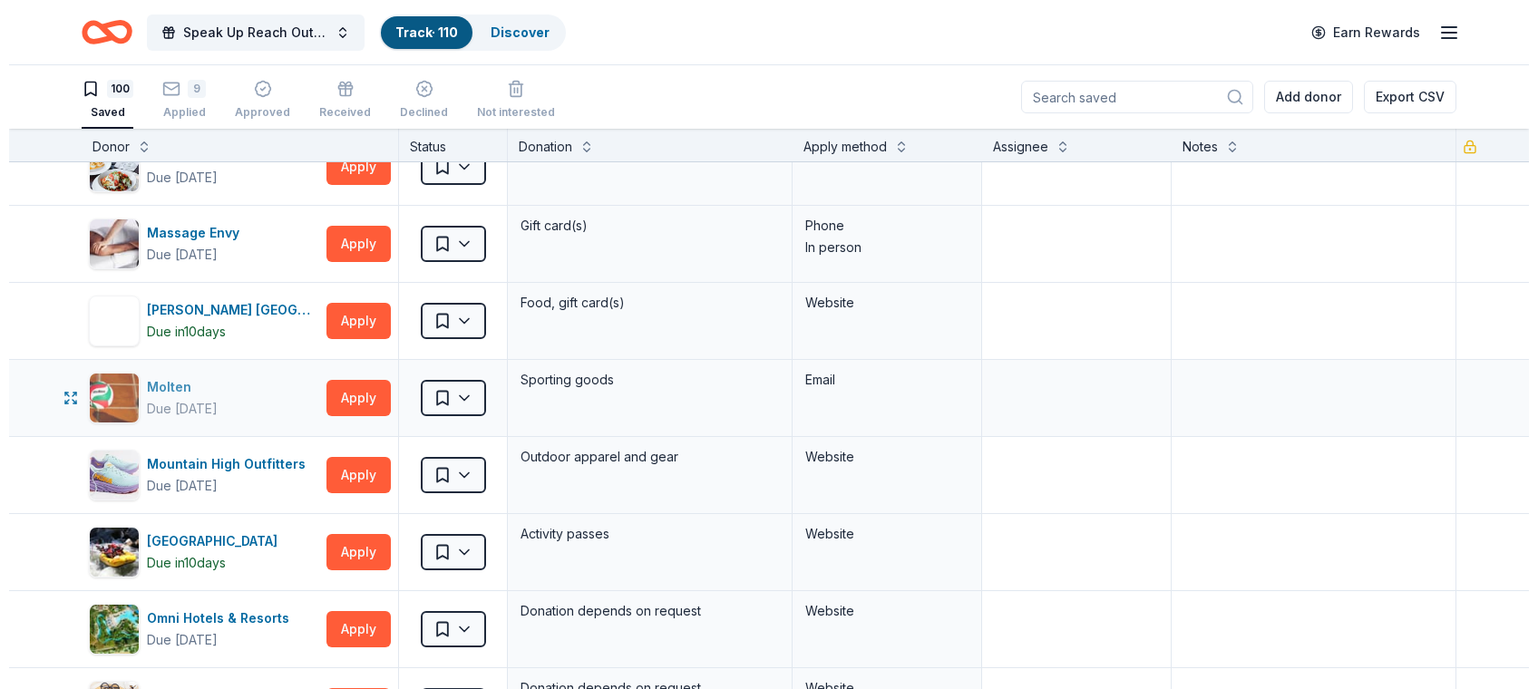
scroll to position [4003, 0]
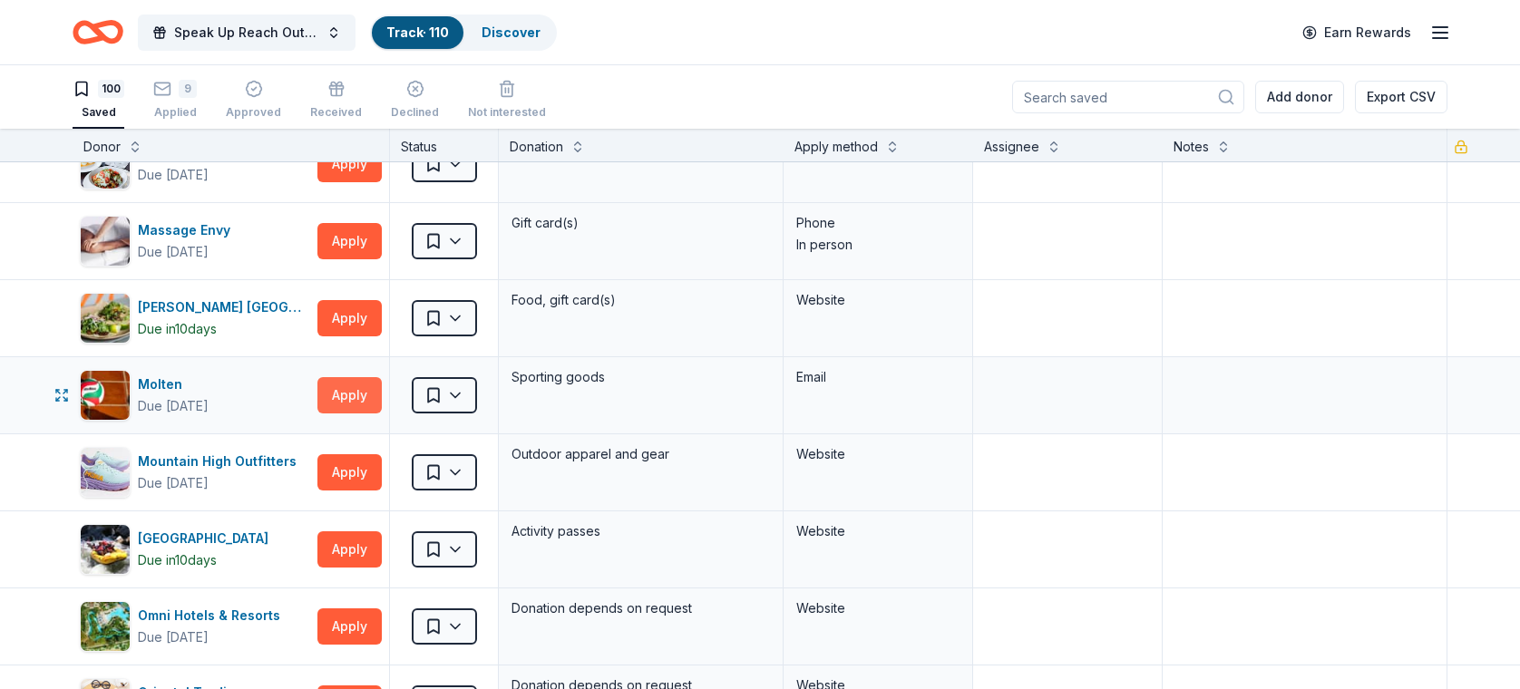
click at [354, 377] on button "Apply" at bounding box center [349, 395] width 64 height 36
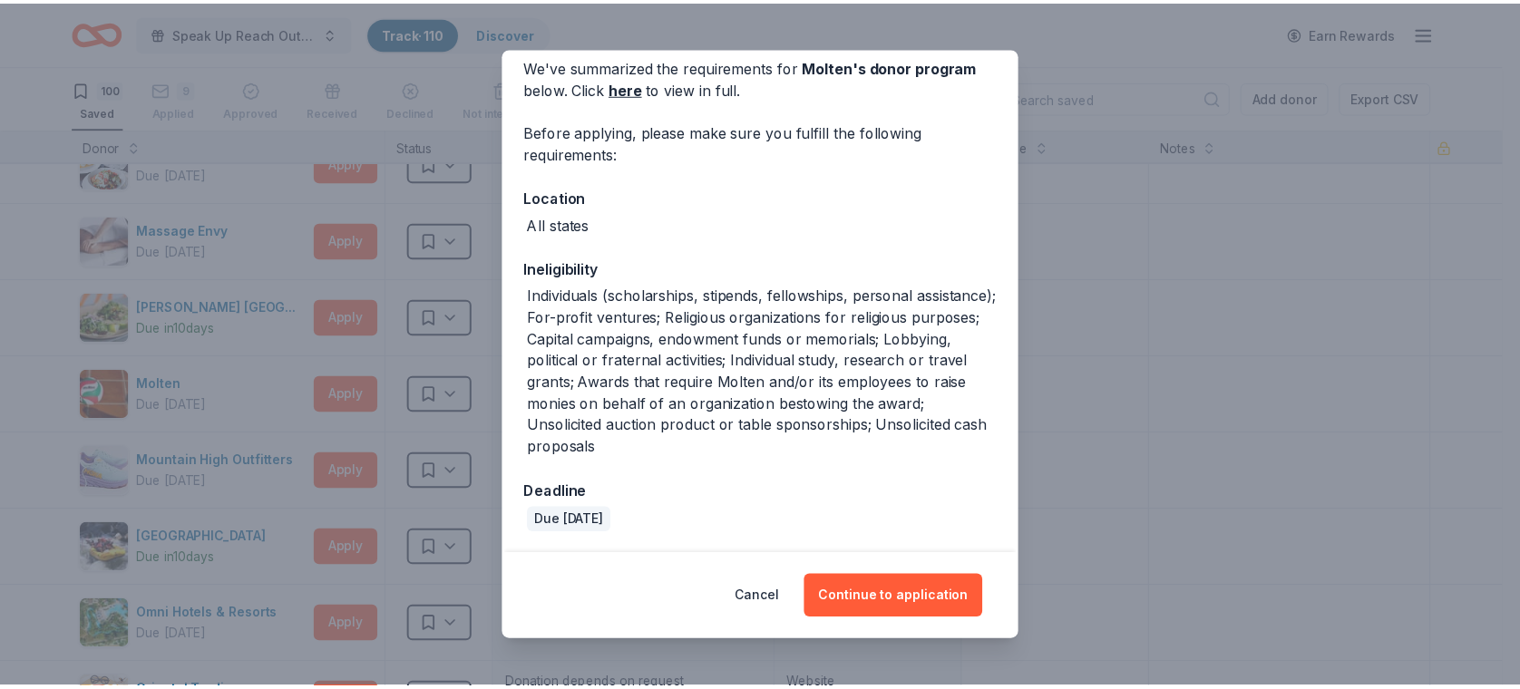
scroll to position [80, 0]
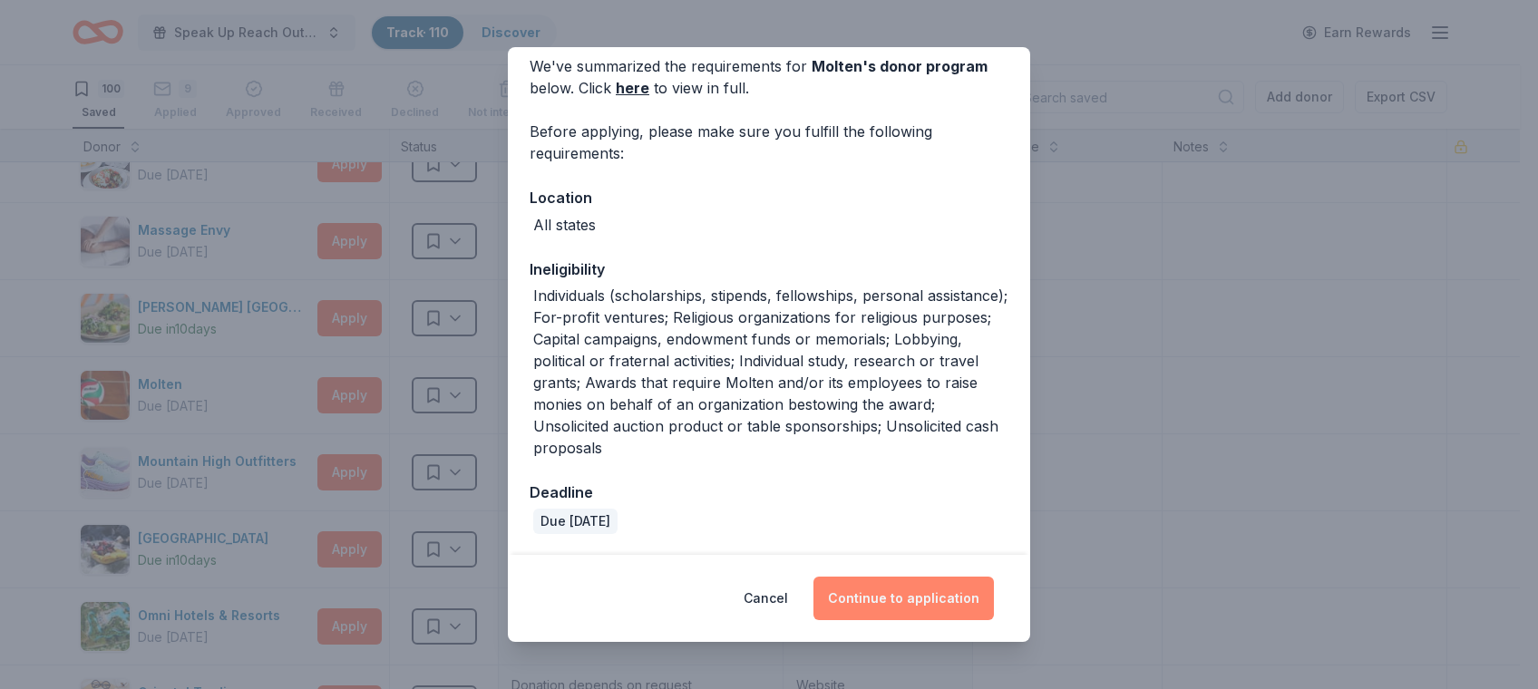
click at [910, 594] on button "Continue to application" at bounding box center [903, 599] width 180 height 44
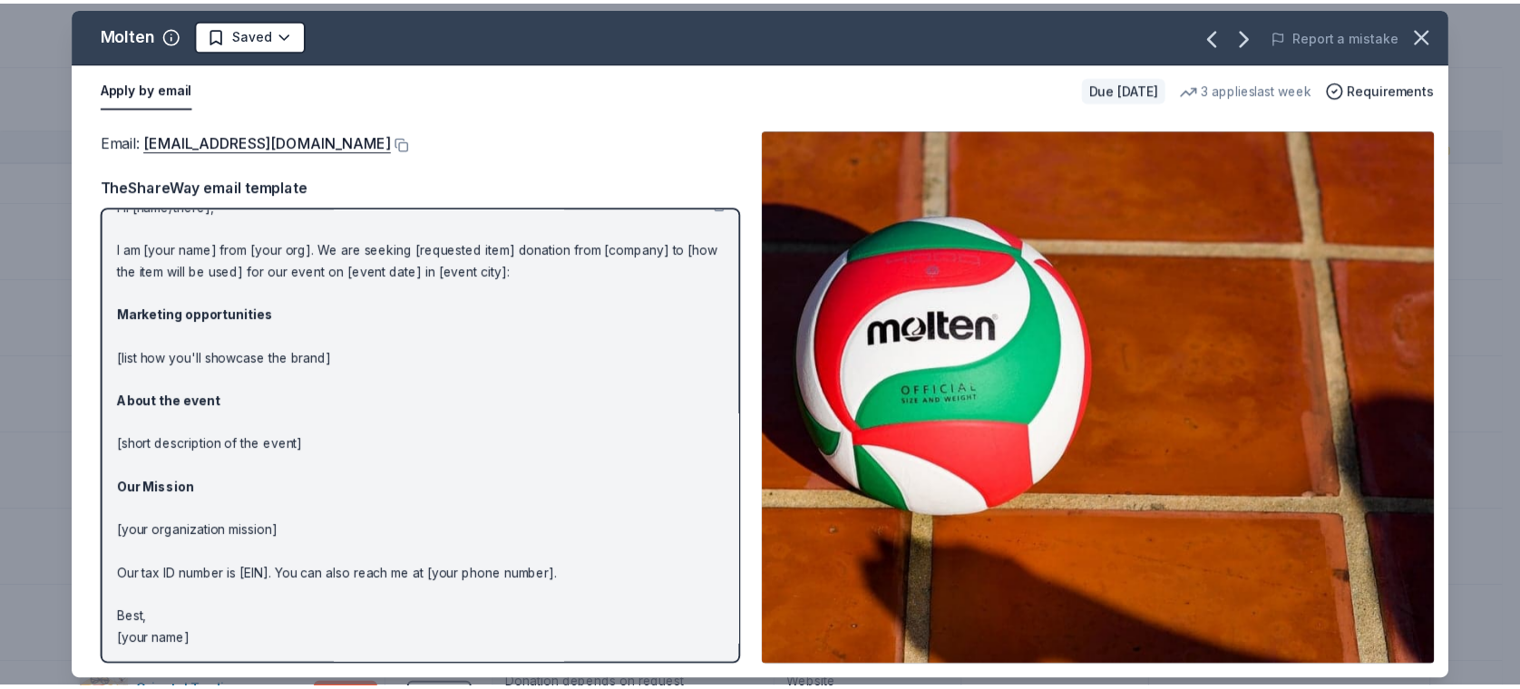
scroll to position [0, 0]
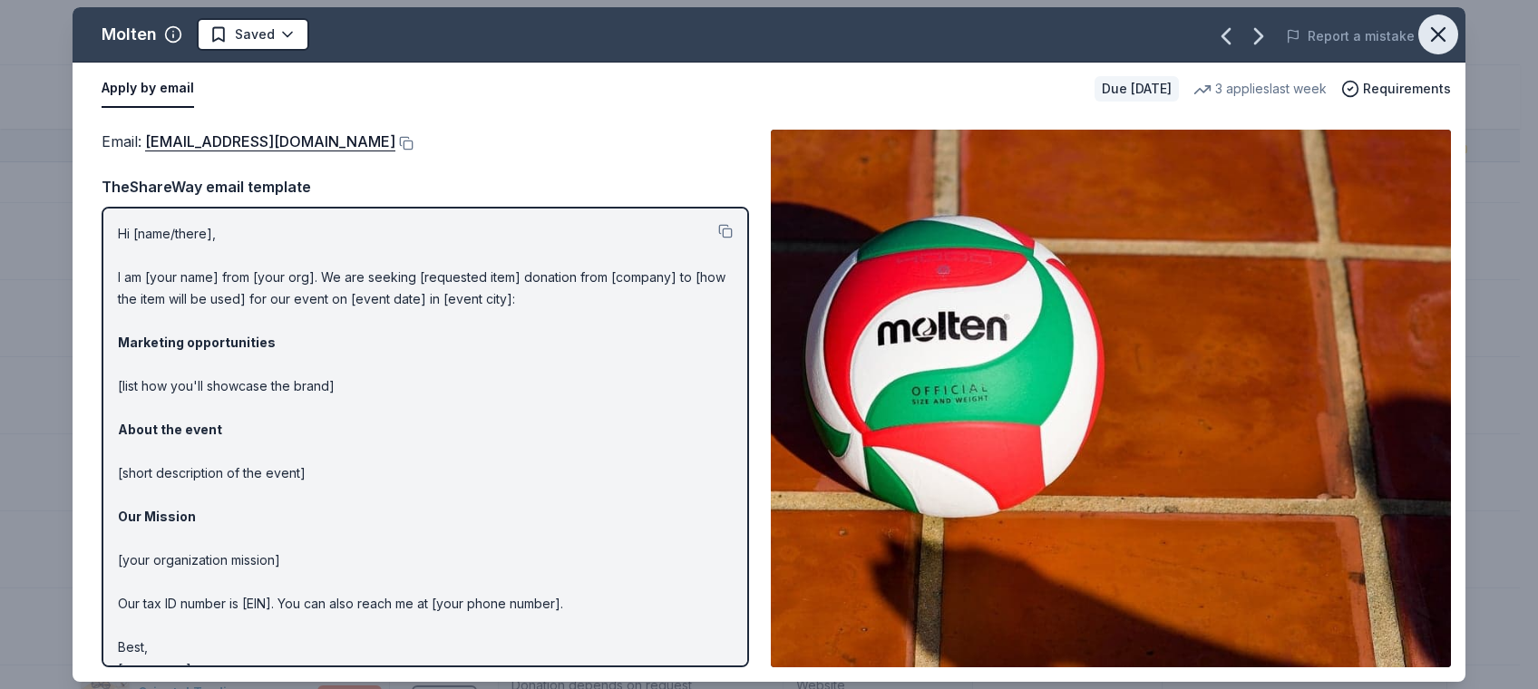
click at [1443, 27] on icon "button" at bounding box center [1437, 34] width 25 height 25
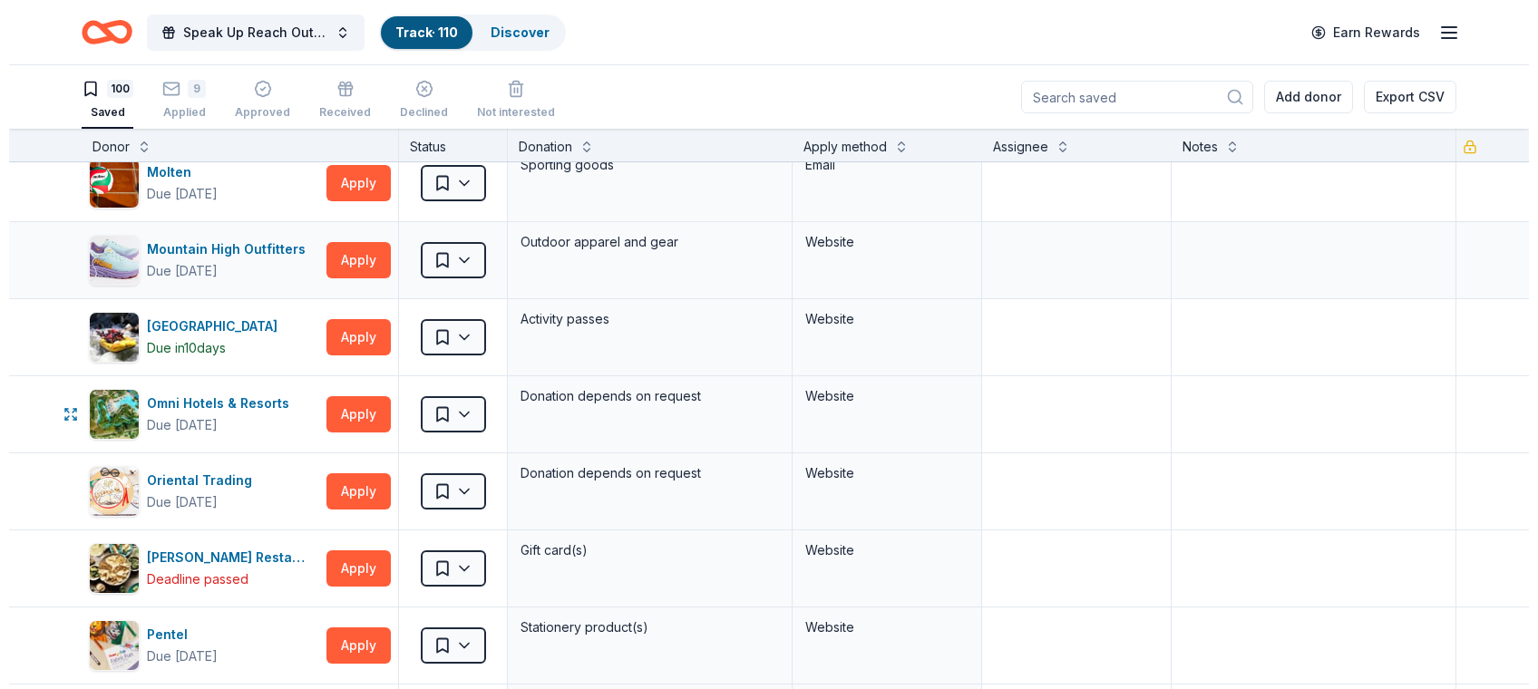
scroll to position [4216, 0]
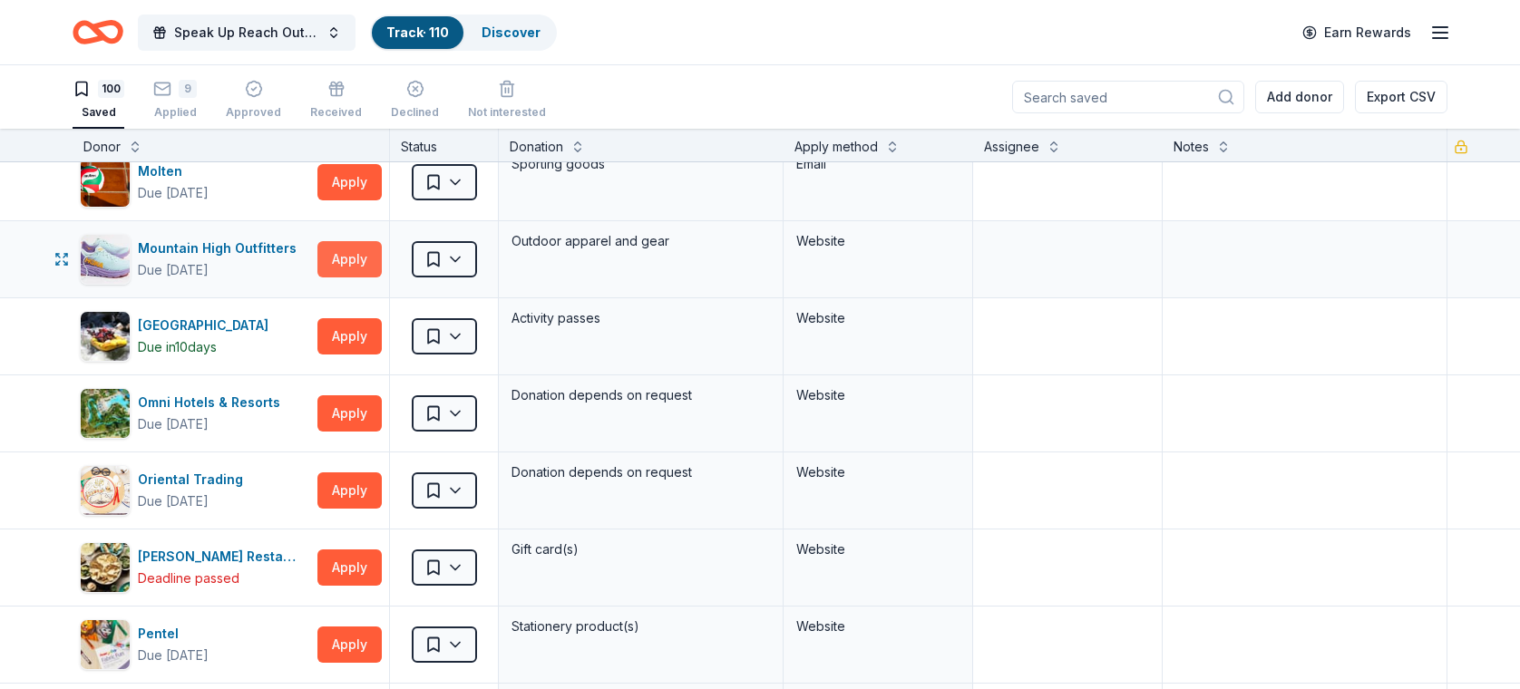
click at [339, 241] on button "Apply" at bounding box center [349, 259] width 64 height 36
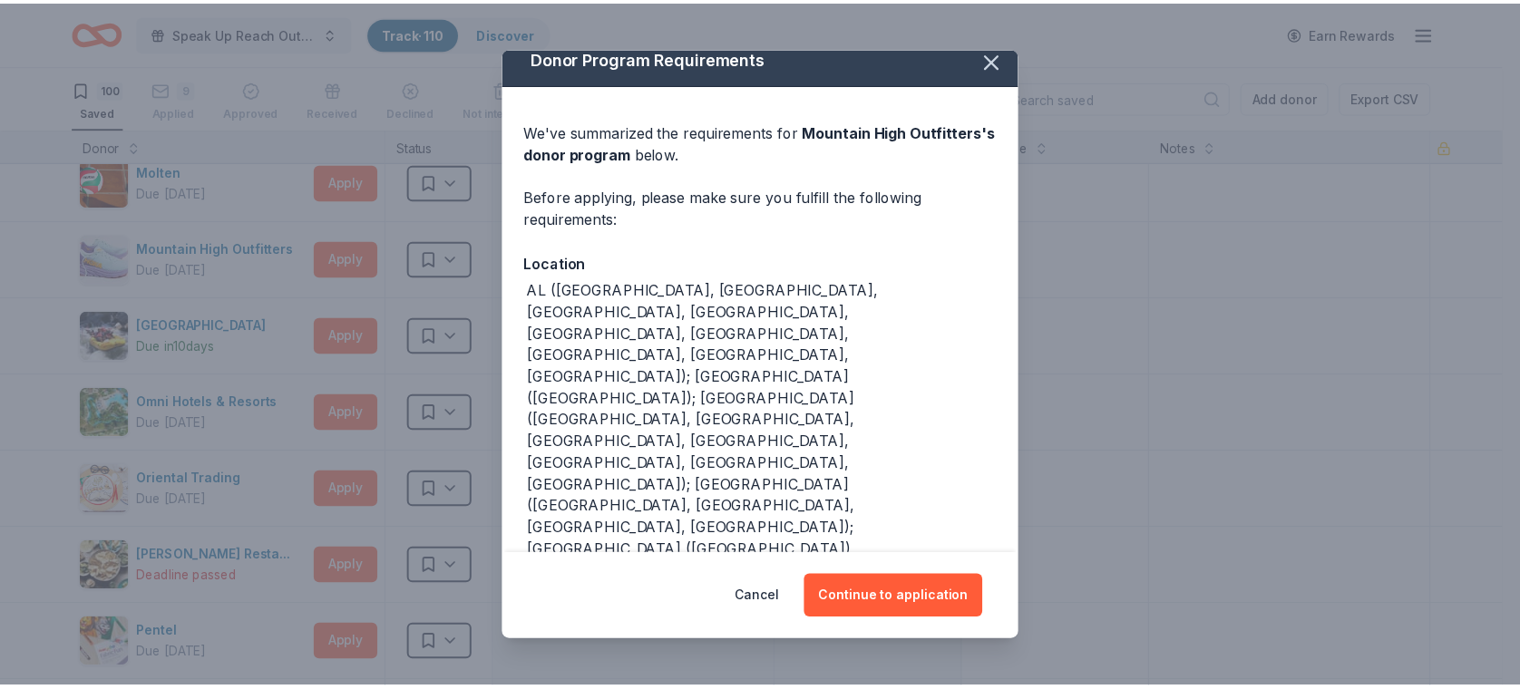
scroll to position [15, 0]
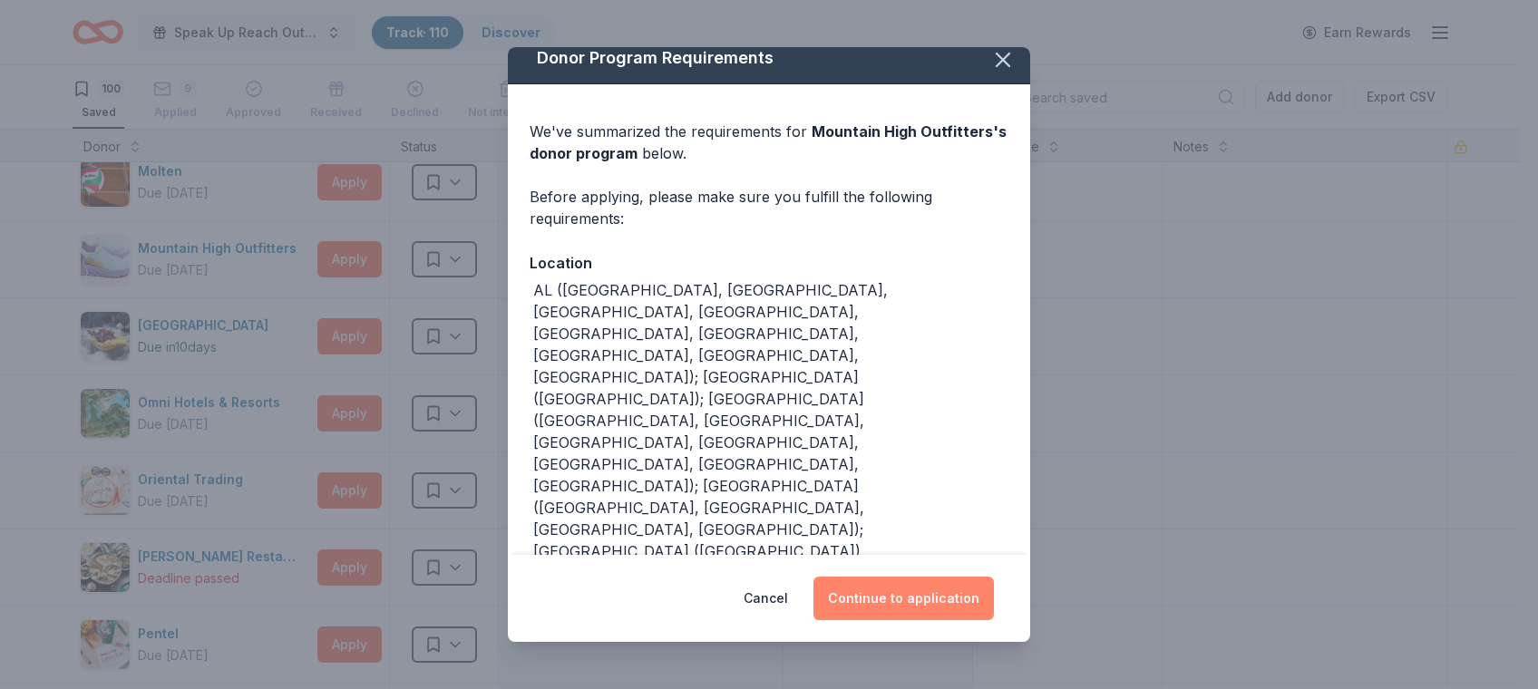
click at [886, 596] on button "Continue to application" at bounding box center [903, 599] width 180 height 44
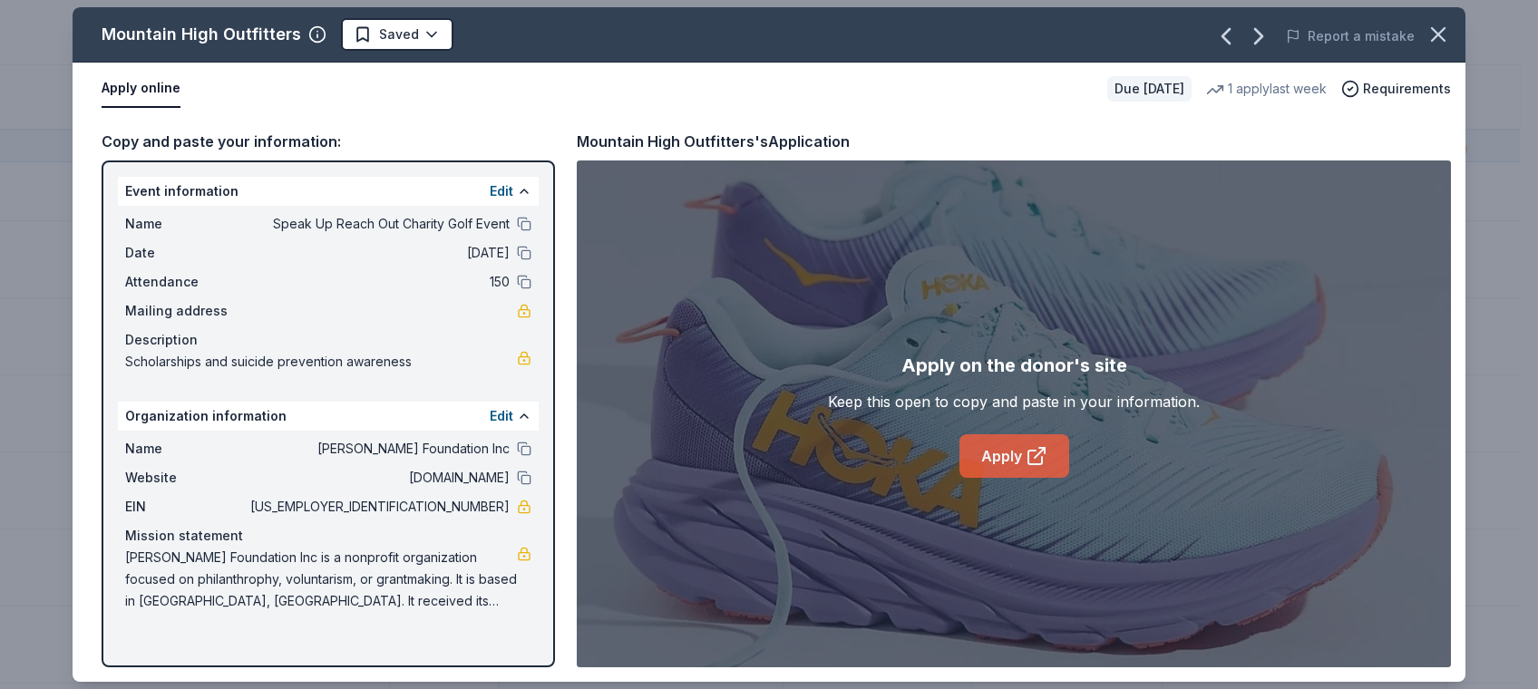
click at [1002, 460] on link "Apply" at bounding box center [1014, 456] width 110 height 44
click at [1439, 26] on icon "button" at bounding box center [1437, 34] width 25 height 25
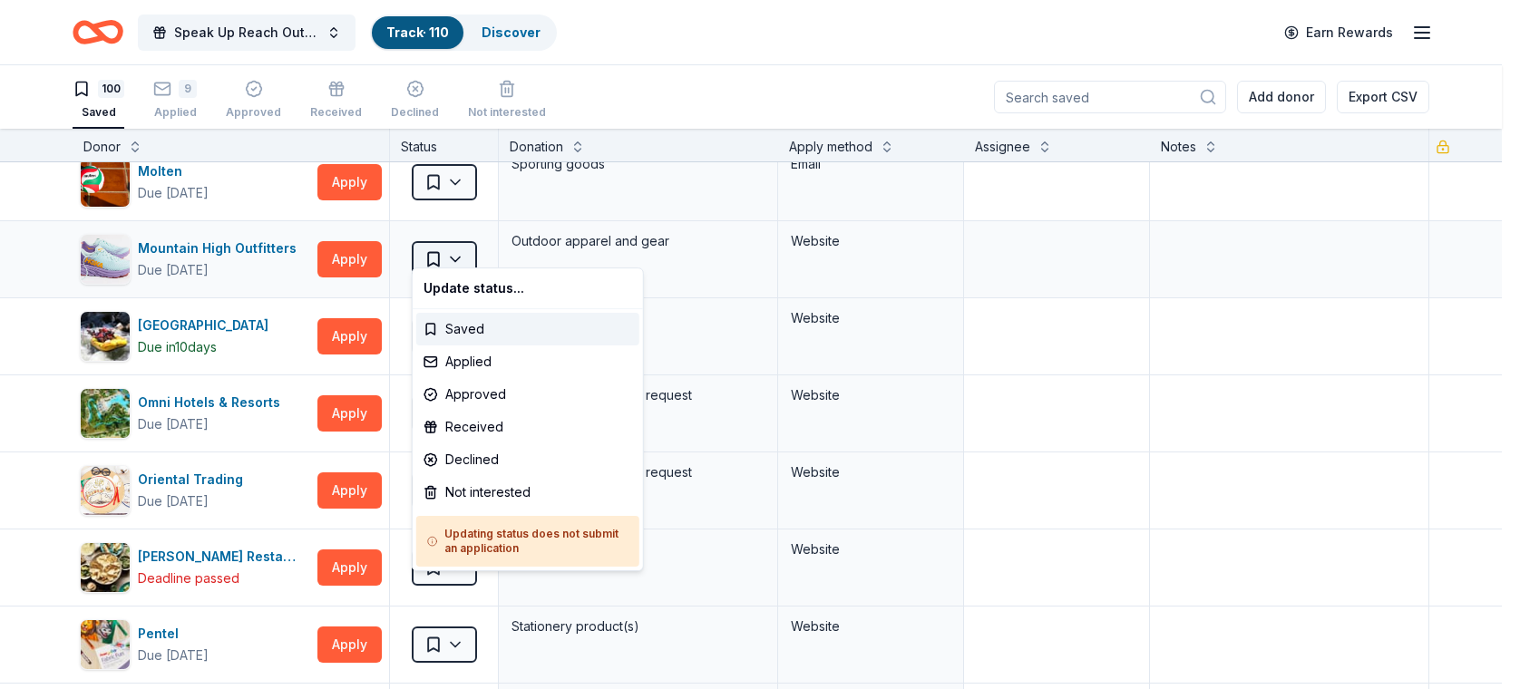
click at [449, 254] on html "Speak Up Reach Out Charity Golf Event Track · 110 Discover Earn Rewards 100 Sav…" at bounding box center [760, 344] width 1520 height 689
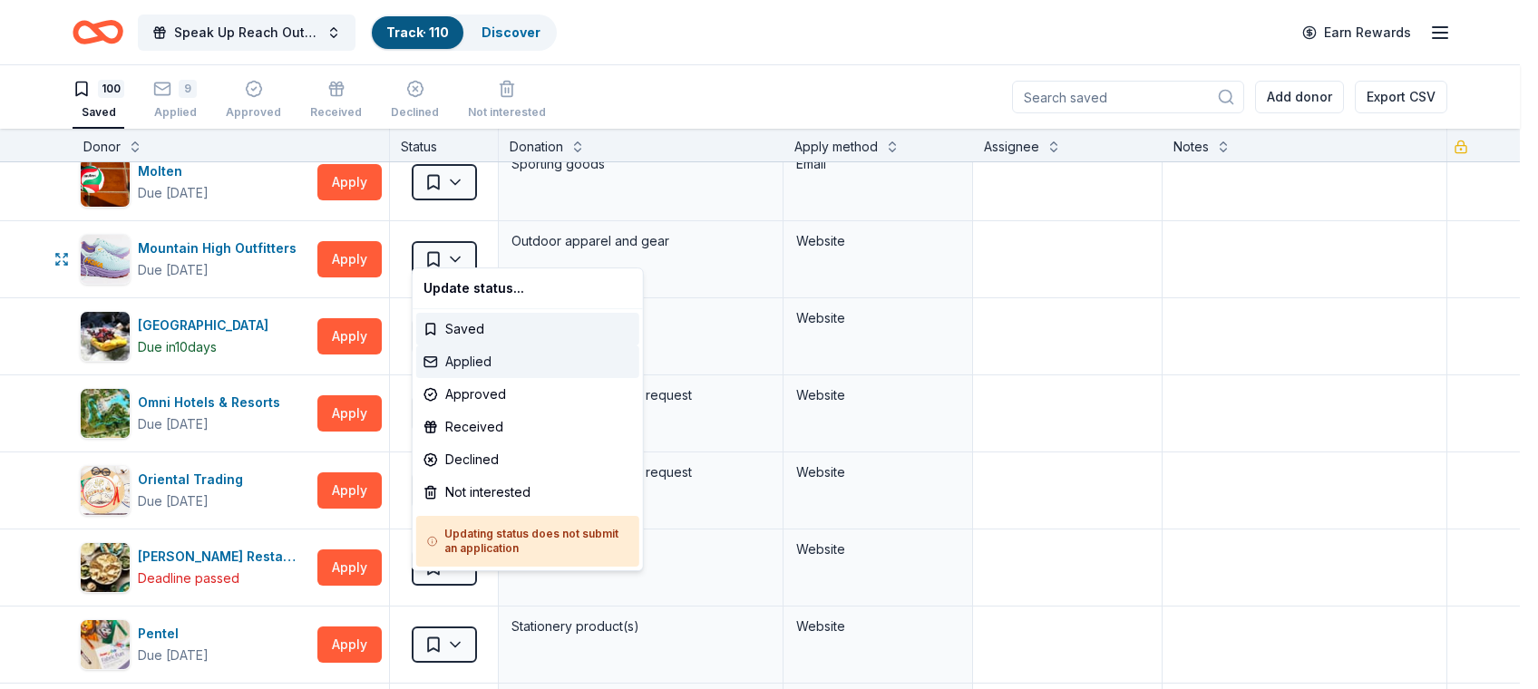
click at [456, 361] on div "Applied" at bounding box center [527, 361] width 223 height 33
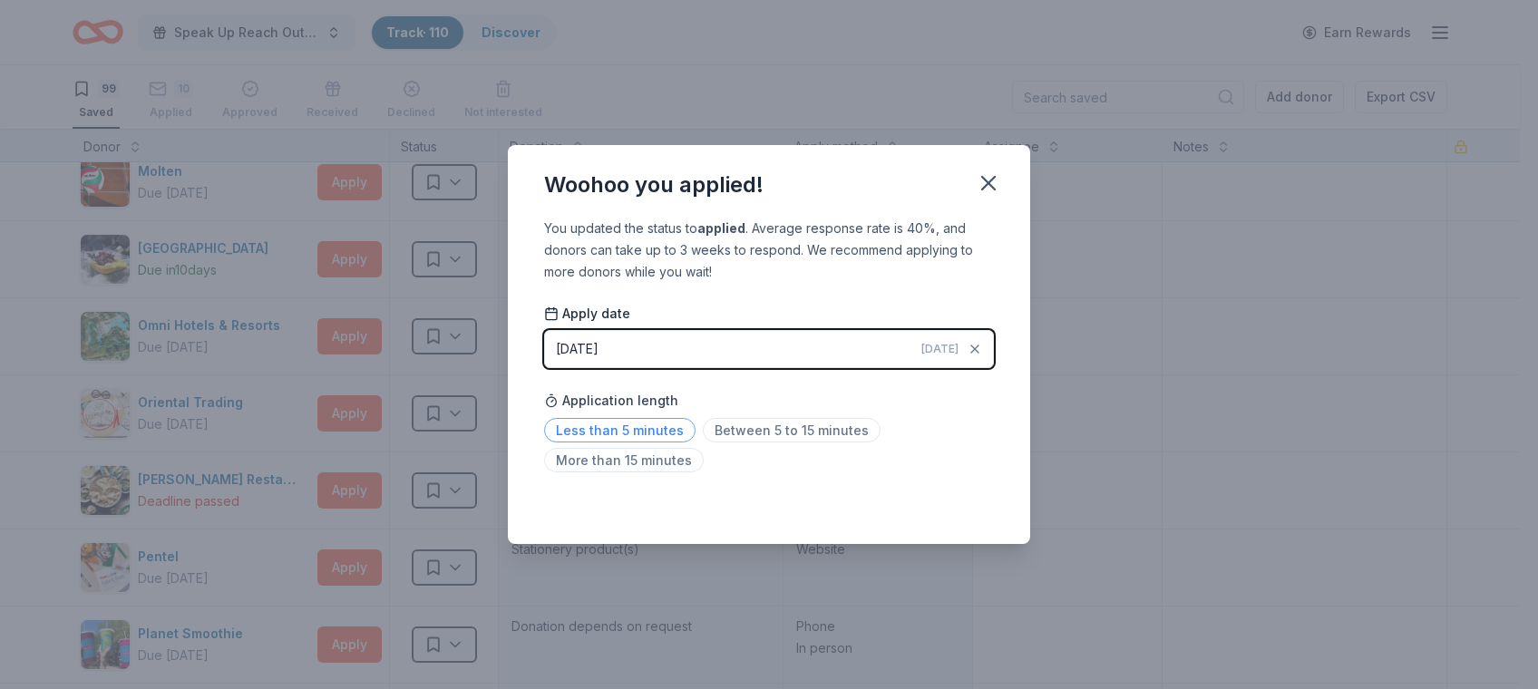
click at [614, 433] on span "Less than 5 minutes" at bounding box center [619, 430] width 151 height 24
click at [996, 177] on icon "button" at bounding box center [988, 182] width 25 height 25
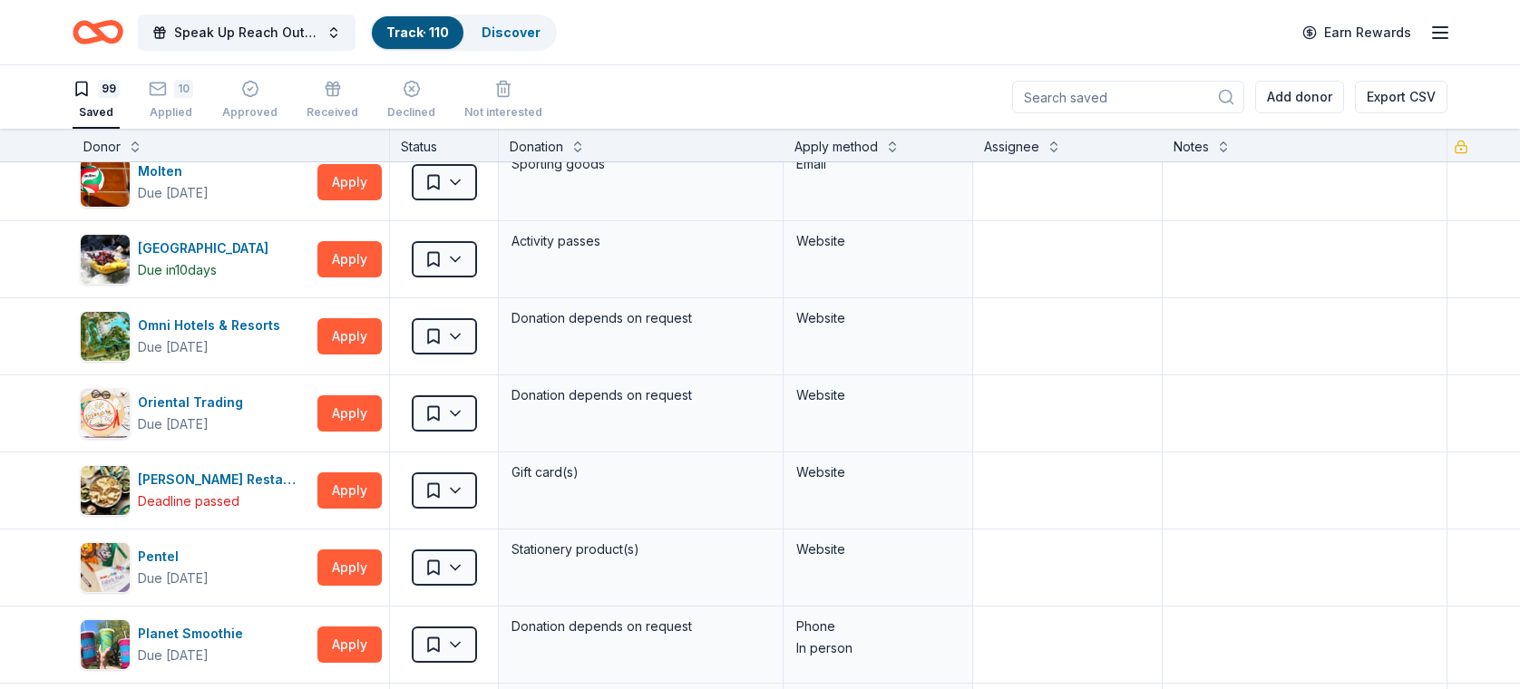
click at [209, 100] on div "99 Saved 10 Applied Approved Received Declined Not interested" at bounding box center [308, 101] width 470 height 56
click at [161, 105] on div "Applied" at bounding box center [171, 102] width 44 height 15
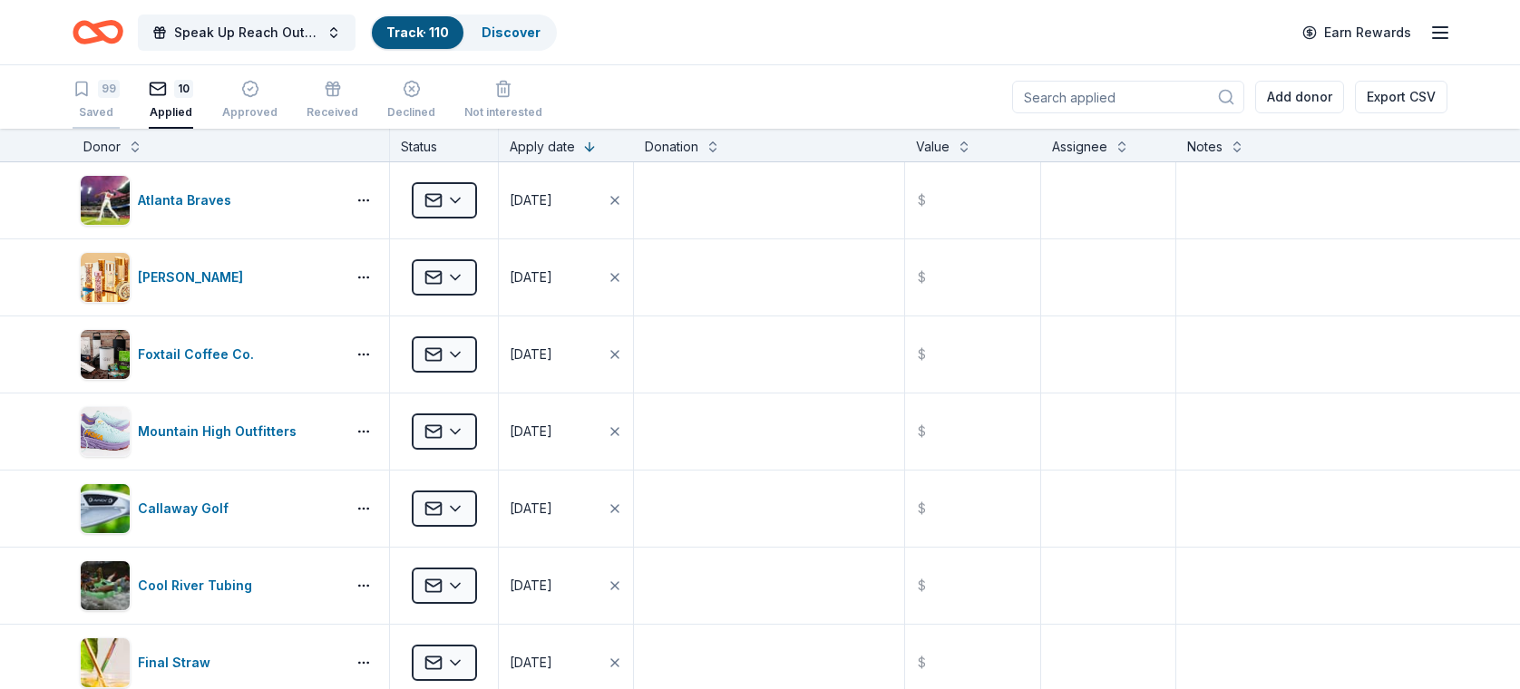
click at [97, 108] on div "Saved" at bounding box center [96, 112] width 47 height 15
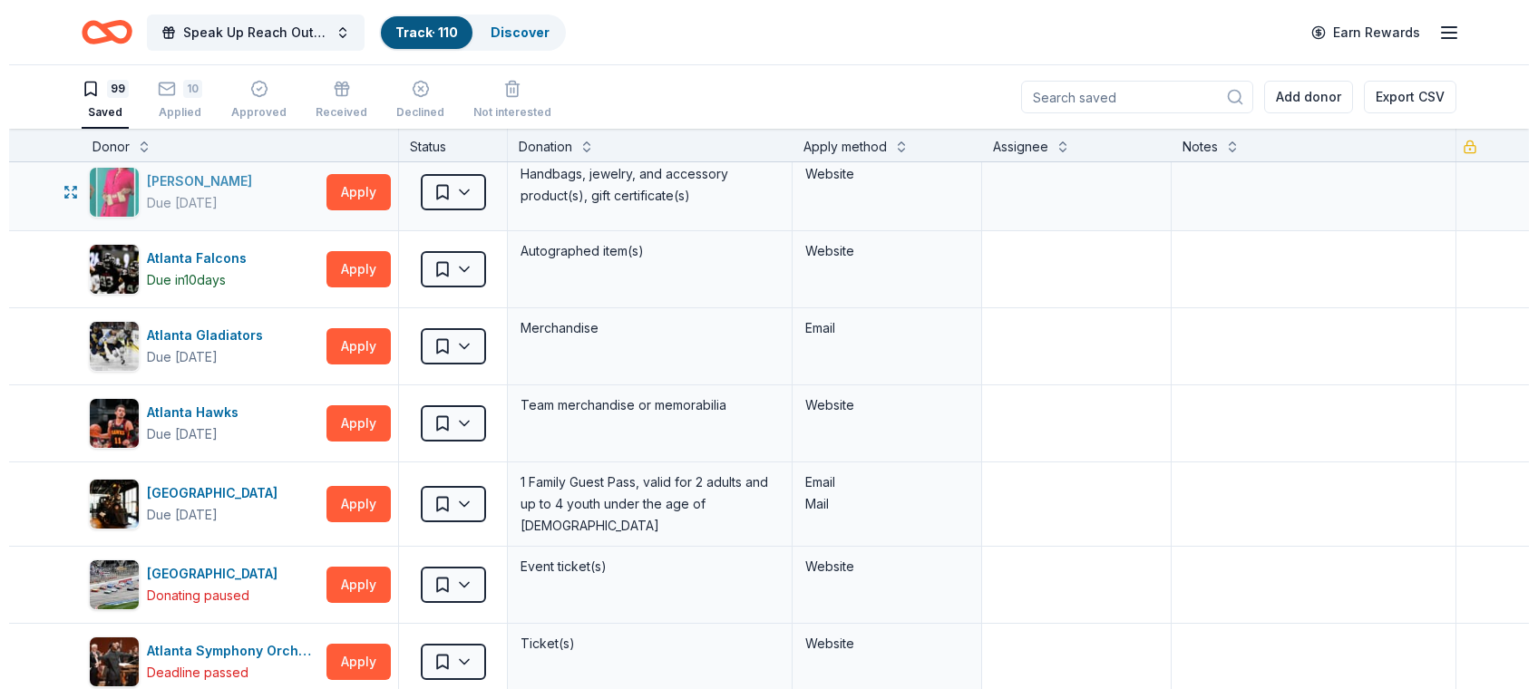
scroll to position [108, 0]
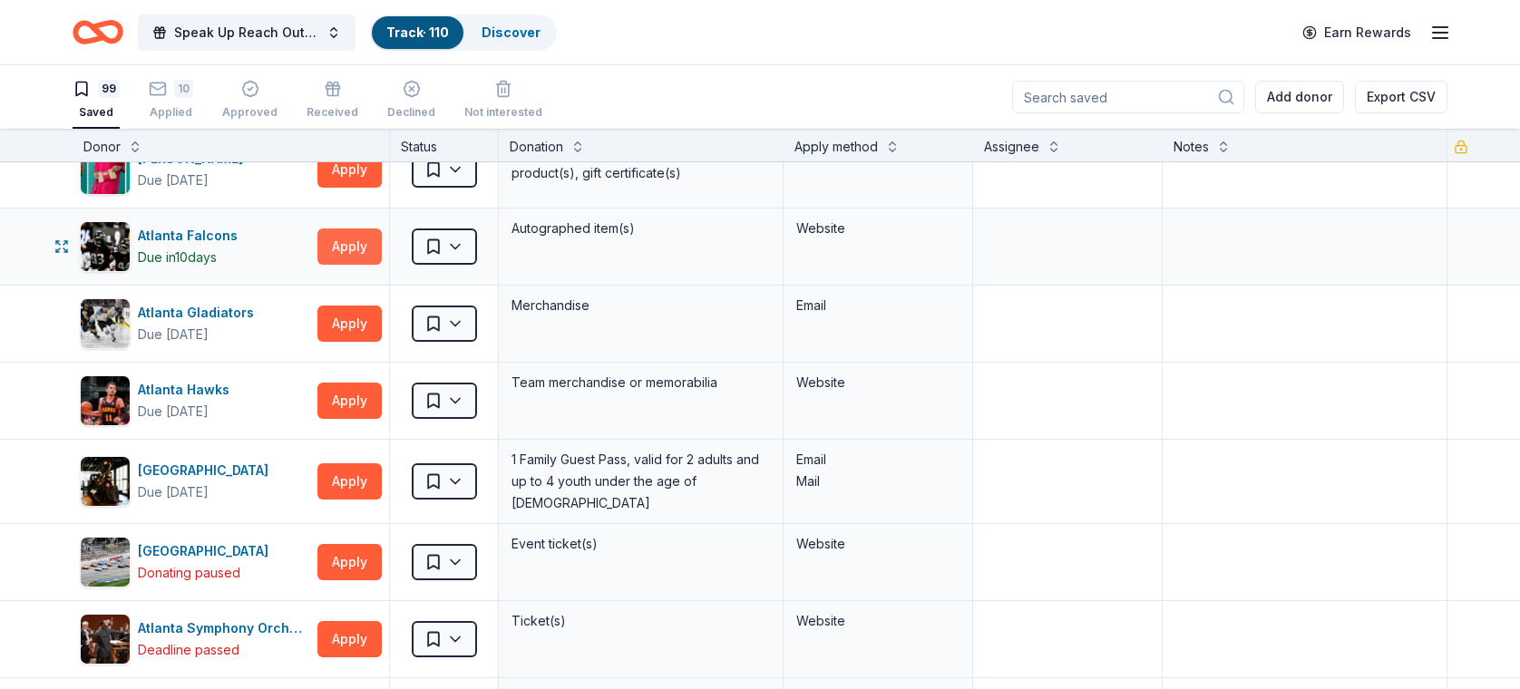
click at [344, 239] on button "Apply" at bounding box center [349, 246] width 64 height 36
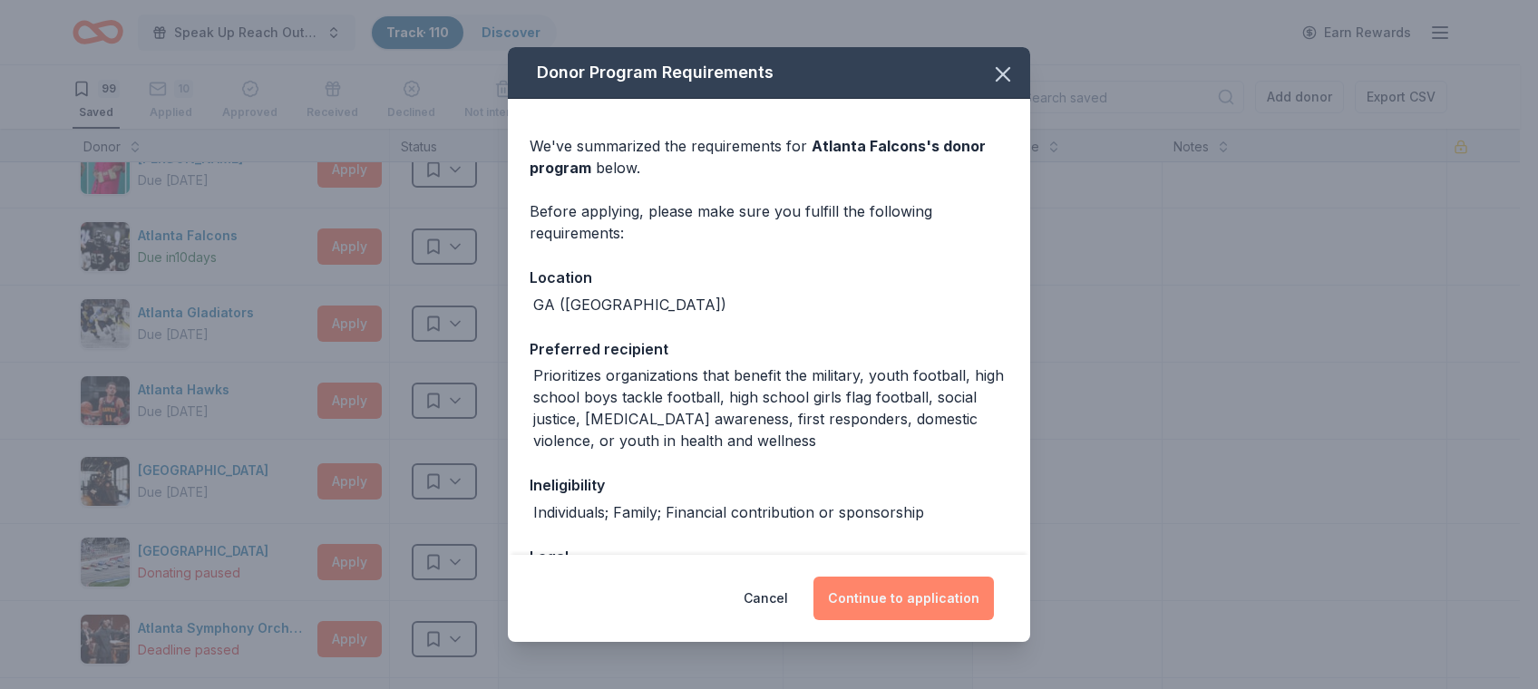
click at [922, 590] on button "Continue to application" at bounding box center [903, 599] width 180 height 44
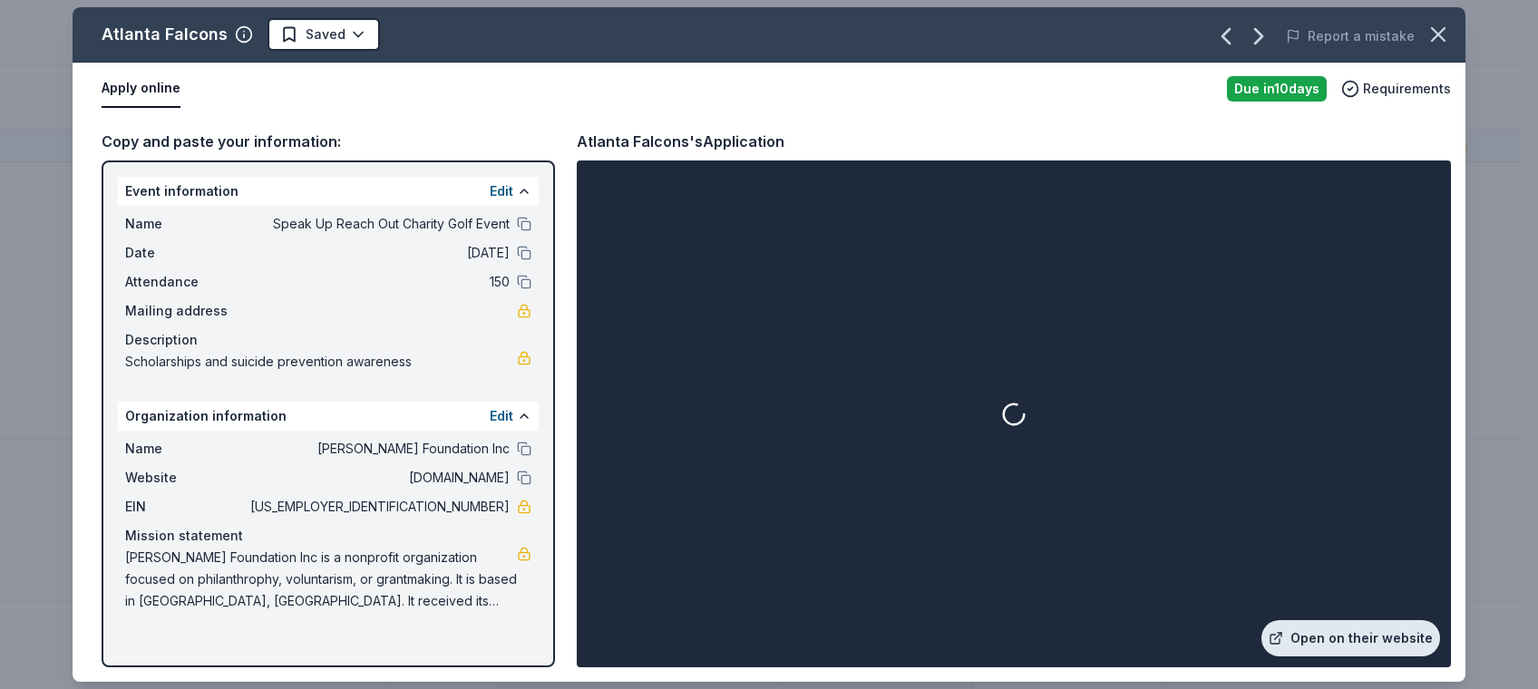
click at [1374, 637] on link "Open on their website" at bounding box center [1350, 638] width 179 height 36
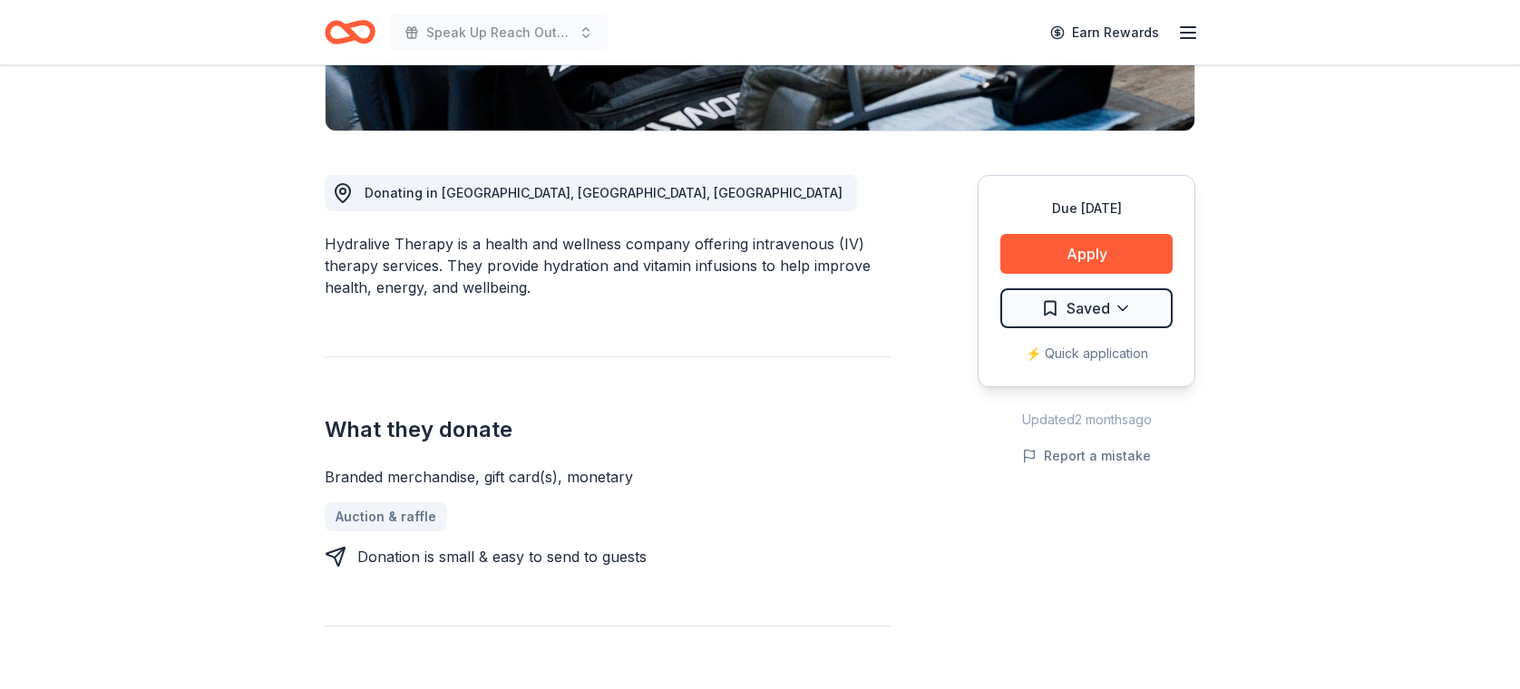
scroll to position [421, 0]
click at [1078, 243] on button "Apply" at bounding box center [1086, 253] width 172 height 40
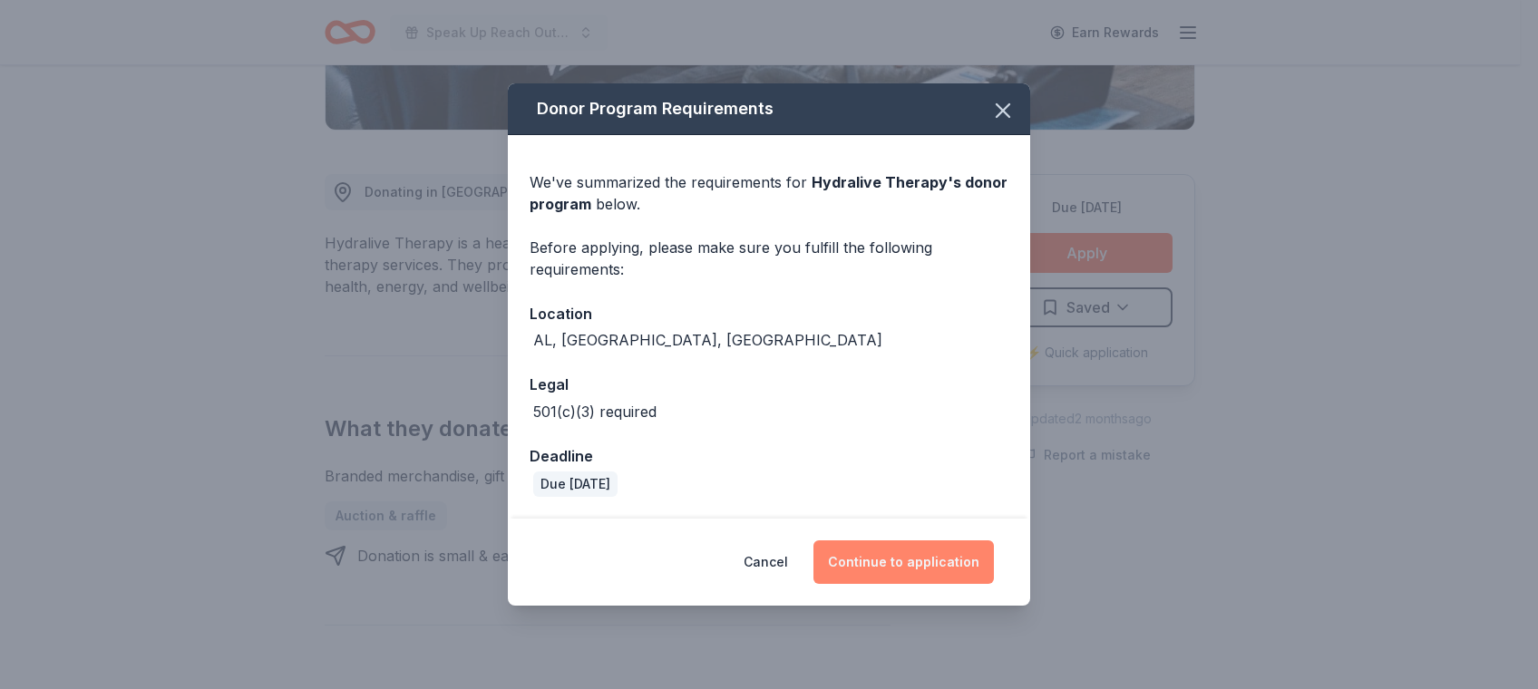
click at [918, 576] on button "Continue to application" at bounding box center [903, 562] width 180 height 44
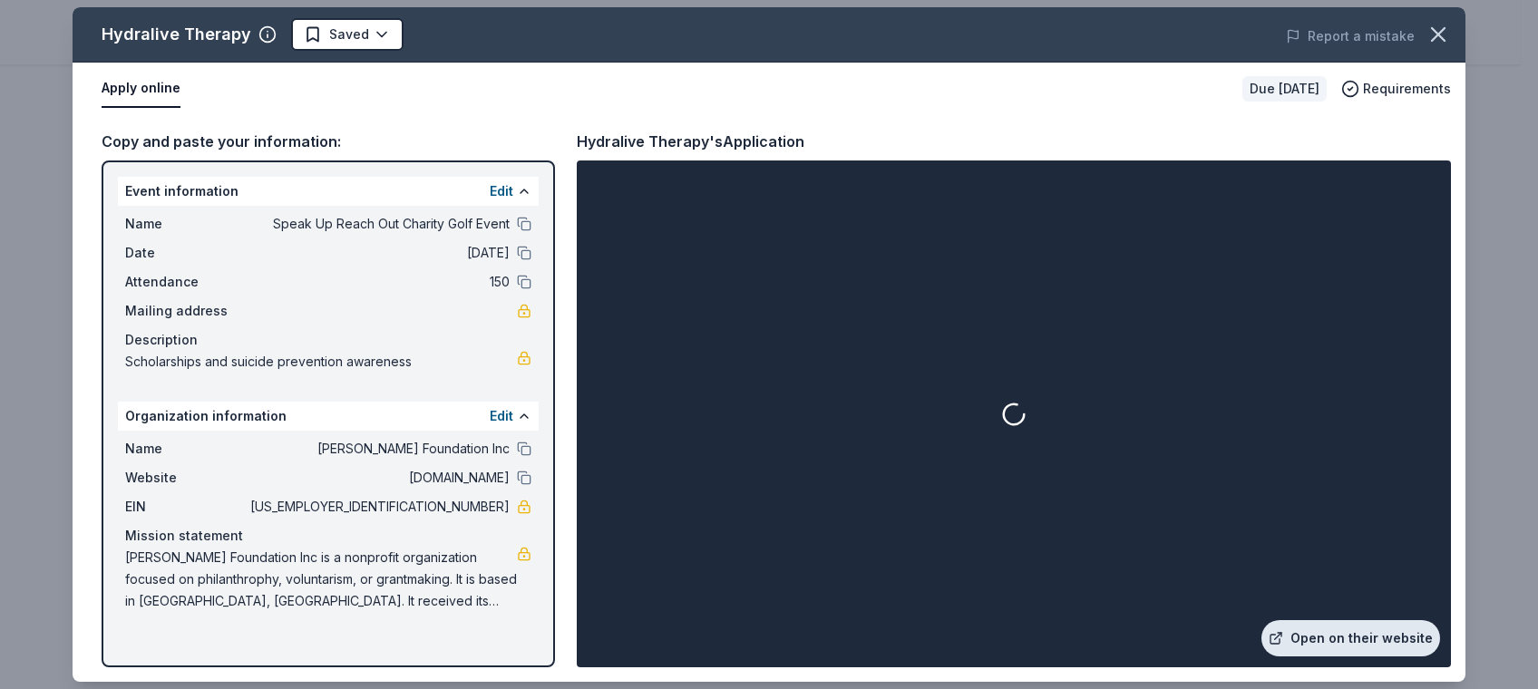
click at [1380, 631] on link "Open on their website" at bounding box center [1350, 638] width 179 height 36
click at [1439, 42] on icon "button" at bounding box center [1437, 34] width 25 height 25
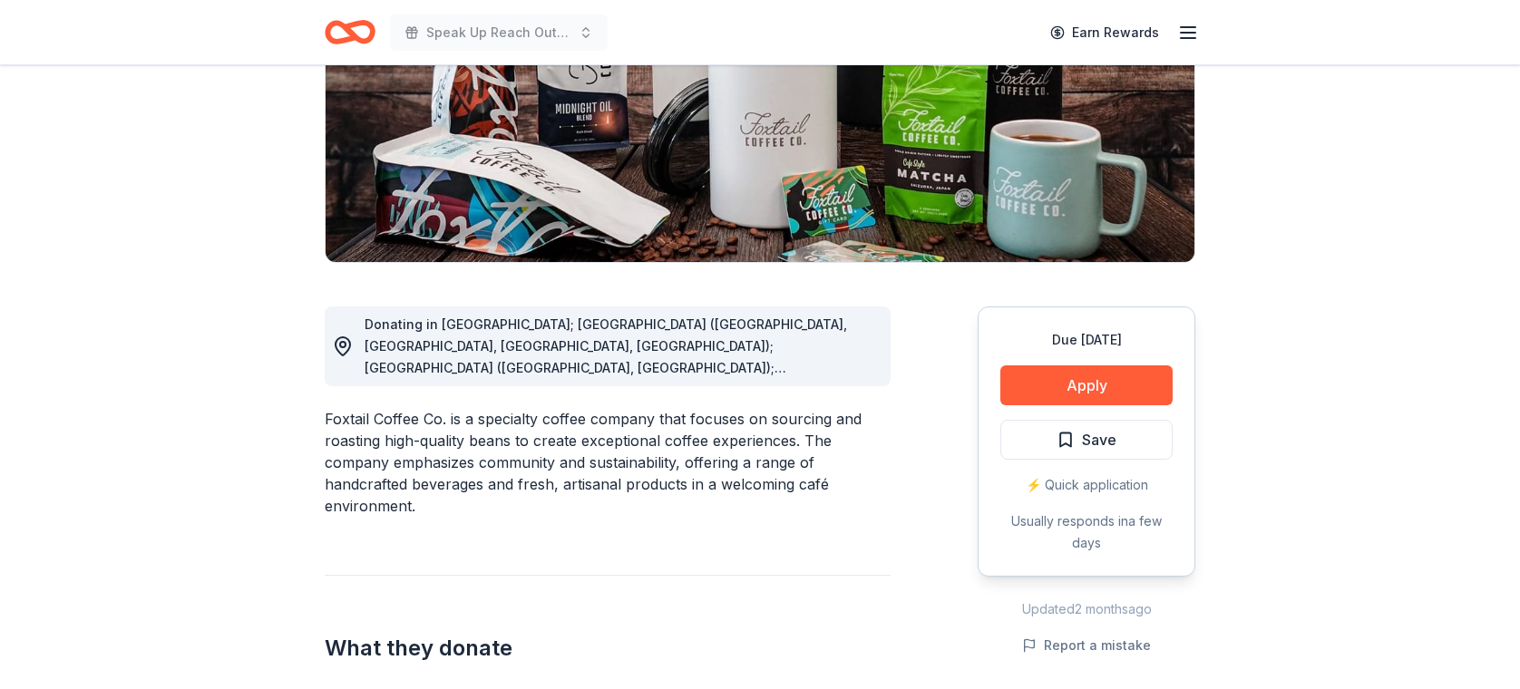
scroll to position [321, 0]
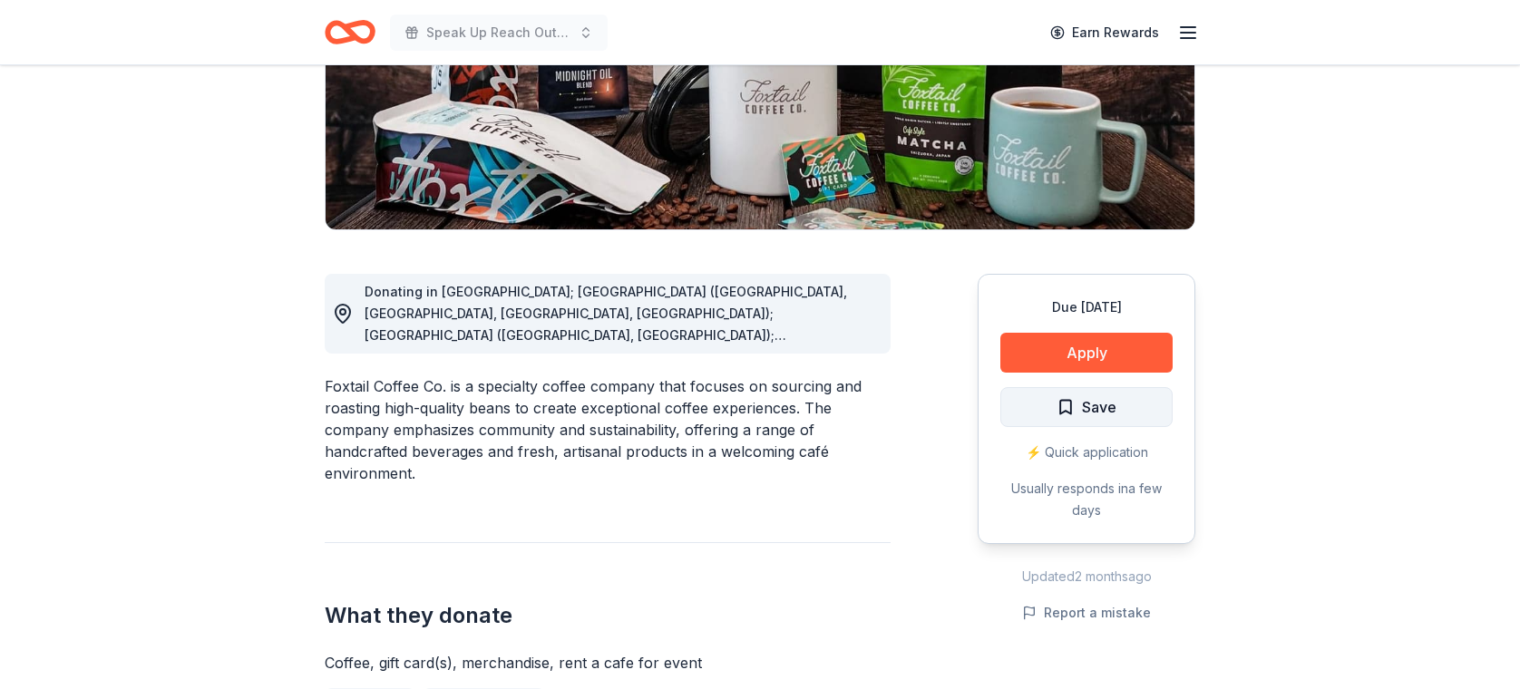
click at [1106, 402] on span "Save" at bounding box center [1099, 407] width 34 height 24
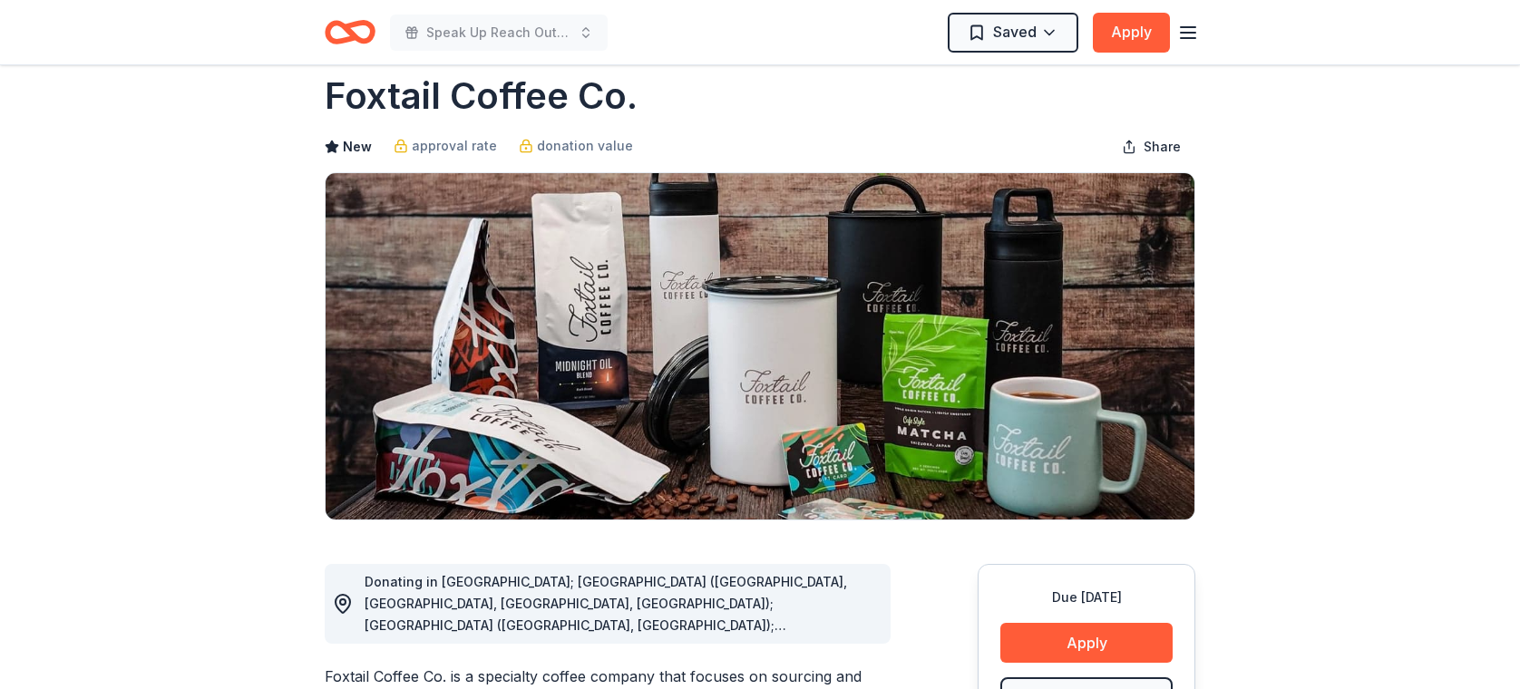
scroll to position [0, 0]
